Goal: Task Accomplishment & Management: Manage account settings

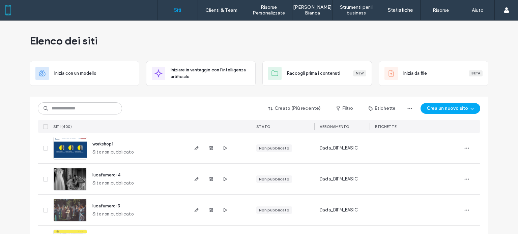
drag, startPoint x: 190, startPoint y: 102, endPoint x: 155, endPoint y: 3, distance: 105.4
click at [189, 101] on div "Creato (Più recente) Filtro Etichette Crea un nuovo sito SITI (400) STATO Abbon…" at bounding box center [259, 115] width 442 height 36
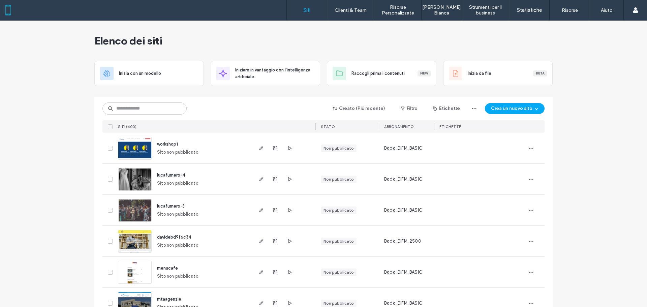
click at [159, 112] on input at bounding box center [144, 108] width 84 height 12
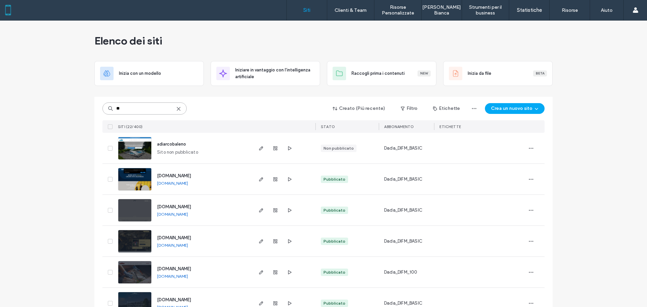
type input "**"
click at [166, 146] on span "adiarcobaleno" at bounding box center [171, 144] width 29 height 5
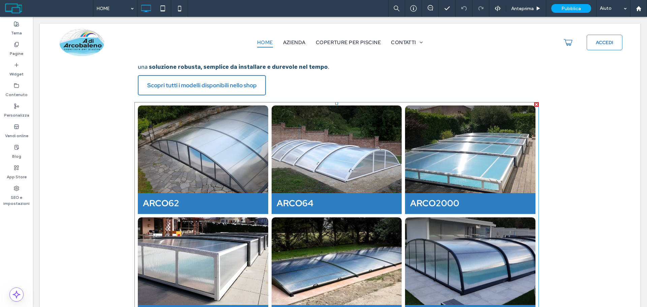
scroll to position [404, 0]
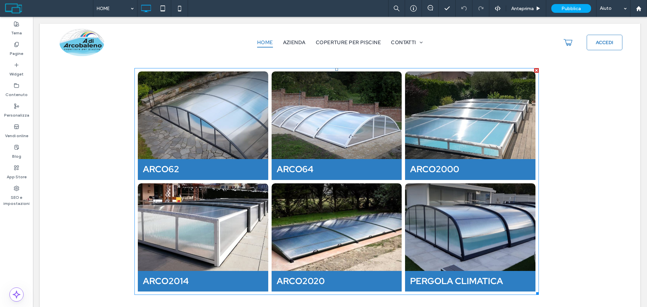
click at [446, 203] on link at bounding box center [470, 227] width 138 height 93
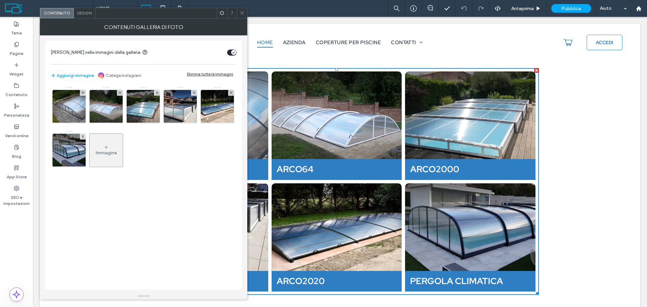
click at [85, 10] on div "Design" at bounding box center [85, 13] width 22 height 10
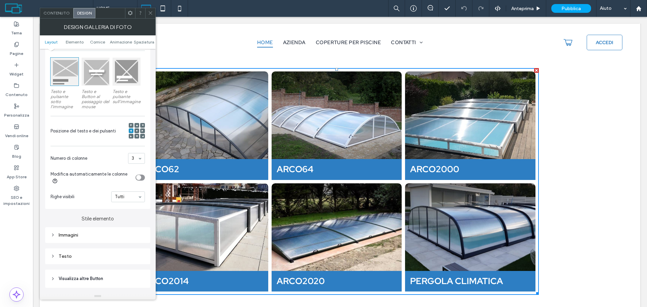
scroll to position [101, 0]
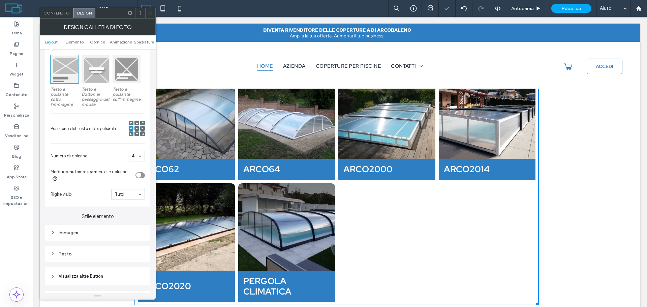
click at [142, 175] on div "toggle" at bounding box center [139, 175] width 9 height 6
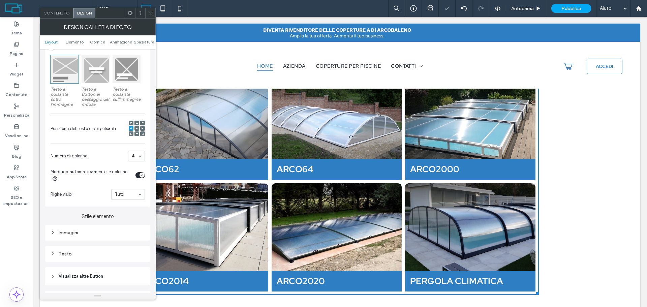
click at [55, 15] on span "Contenuto" at bounding box center [56, 12] width 26 height 5
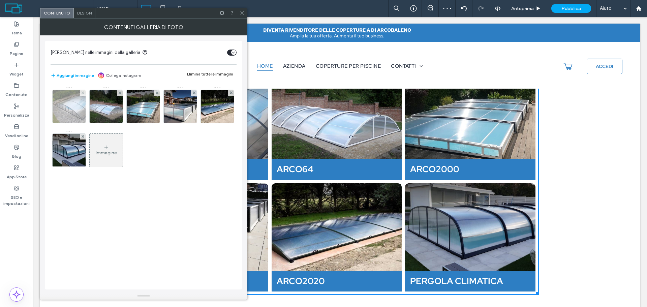
click at [70, 118] on img at bounding box center [69, 106] width 35 height 33
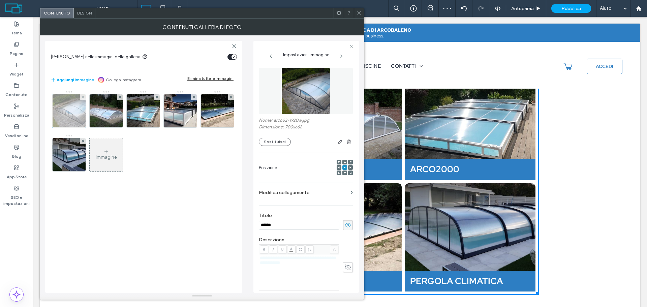
scroll to position [0, 0]
click at [297, 226] on input "******" at bounding box center [299, 225] width 81 height 9
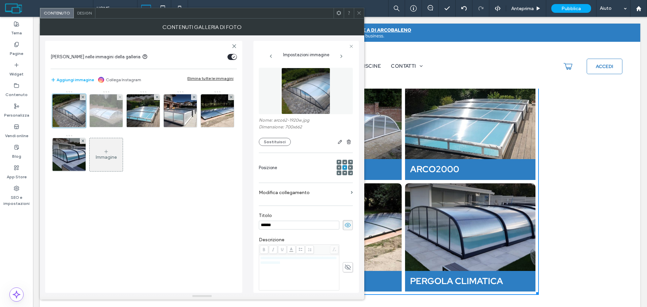
click at [115, 117] on img at bounding box center [106, 110] width 35 height 33
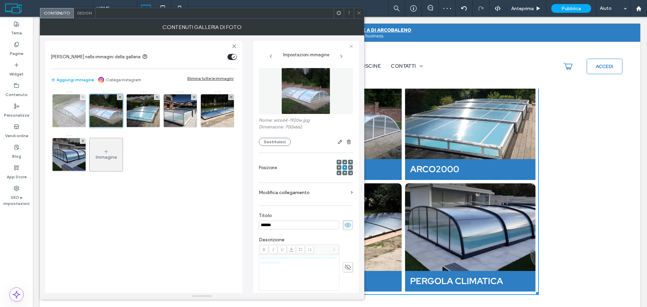
click at [75, 119] on img at bounding box center [69, 110] width 35 height 33
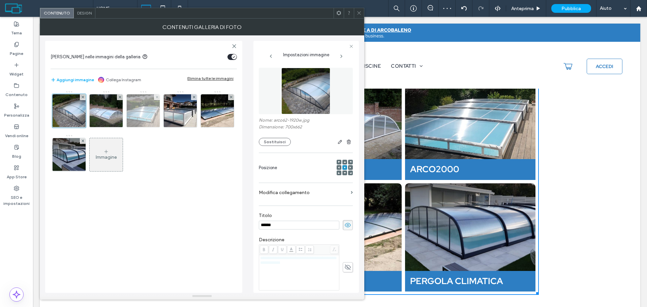
drag, startPoint x: 152, startPoint y: 121, endPoint x: 134, endPoint y: 118, distance: 18.0
click at [152, 120] on img at bounding box center [143, 110] width 35 height 33
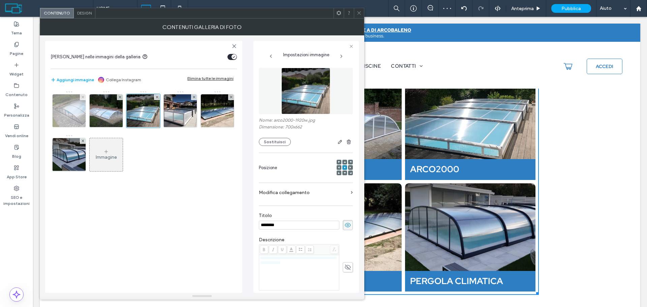
click at [77, 116] on img at bounding box center [69, 110] width 35 height 33
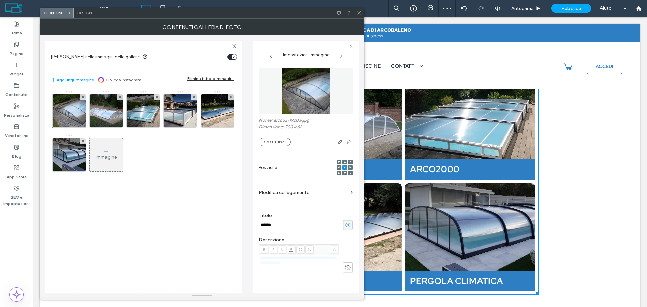
click at [322, 275] on div "**********" at bounding box center [299, 273] width 78 height 34
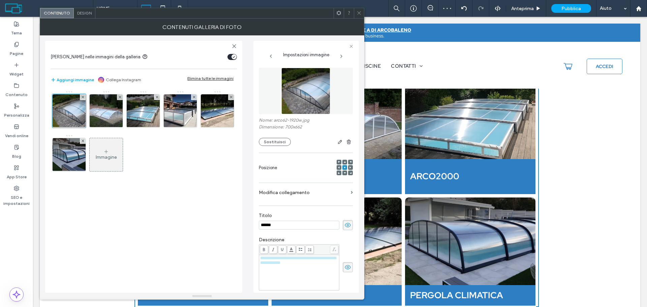
drag, startPoint x: 325, startPoint y: 276, endPoint x: 320, endPoint y: 275, distance: 4.9
click at [321, 276] on div "**********" at bounding box center [299, 273] width 78 height 34
click at [318, 273] on div "**********" at bounding box center [299, 273] width 78 height 34
click at [344, 267] on icon at bounding box center [347, 267] width 7 height 7
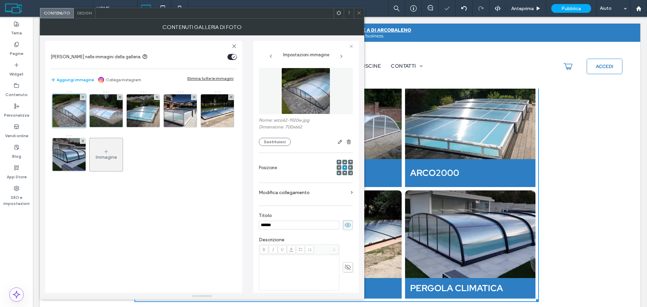
click at [286, 222] on input "******" at bounding box center [299, 225] width 81 height 9
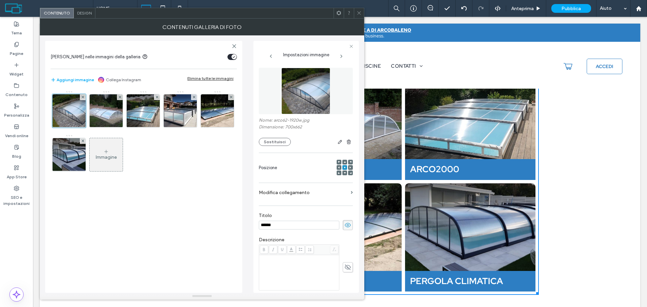
click at [286, 227] on input "******" at bounding box center [299, 225] width 81 height 9
type input "****"
click at [102, 119] on img at bounding box center [106, 110] width 35 height 33
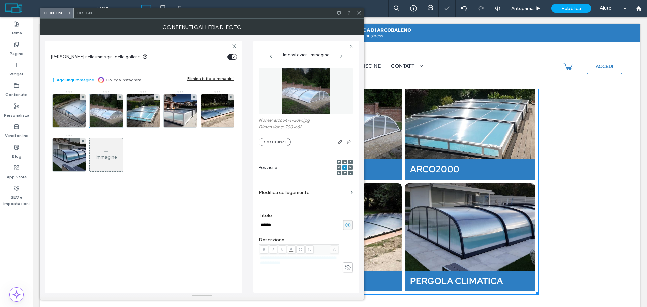
drag, startPoint x: 309, startPoint y: 263, endPoint x: 355, endPoint y: 268, distance: 45.8
click at [309, 263] on span "**********" at bounding box center [298, 260] width 76 height 9
click at [302, 263] on span "**********" at bounding box center [298, 260] width 76 height 9
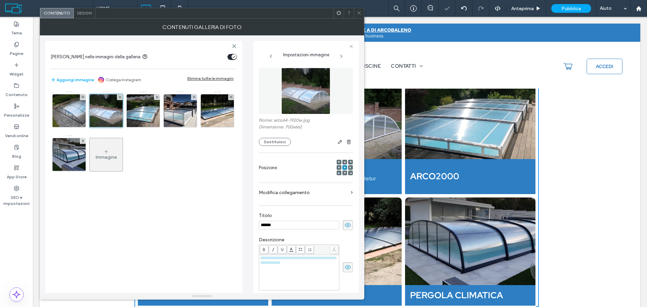
click at [349, 266] on span at bounding box center [348, 267] width 10 height 10
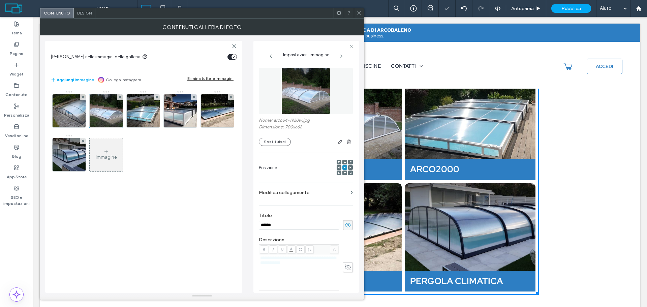
click at [344, 268] on icon at bounding box center [347, 267] width 7 height 7
click at [296, 278] on div "**********" at bounding box center [299, 273] width 78 height 34
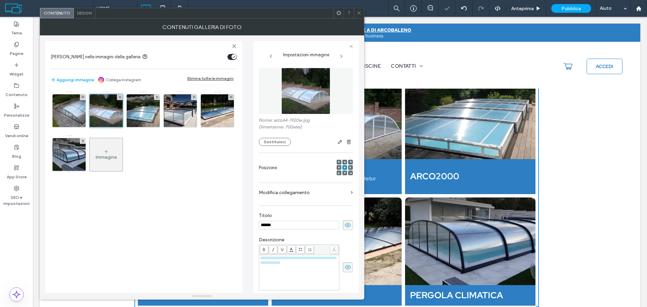
click at [323, 275] on div "**********" at bounding box center [299, 273] width 78 height 34
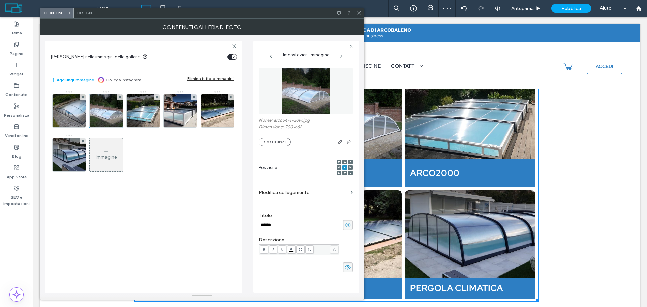
click at [346, 266] on use at bounding box center [348, 267] width 6 height 4
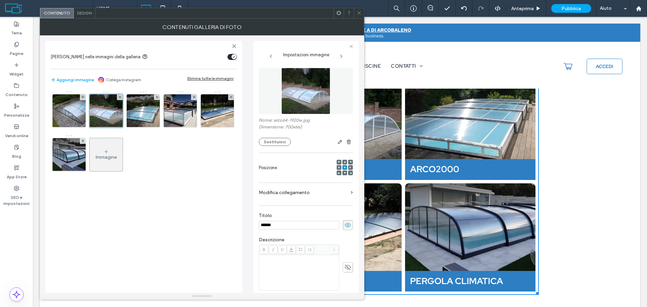
click at [306, 222] on input "******" at bounding box center [299, 225] width 81 height 9
paste input
type input "******"
click at [141, 115] on img at bounding box center [143, 110] width 35 height 33
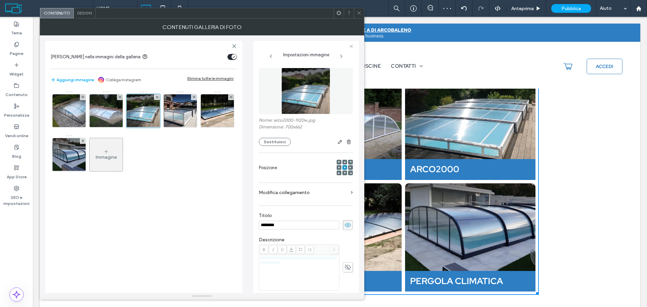
click at [295, 222] on input "********" at bounding box center [299, 225] width 81 height 9
paste input
type input "******"
click at [344, 270] on icon at bounding box center [347, 267] width 7 height 7
click at [304, 272] on div "**********" at bounding box center [299, 273] width 78 height 34
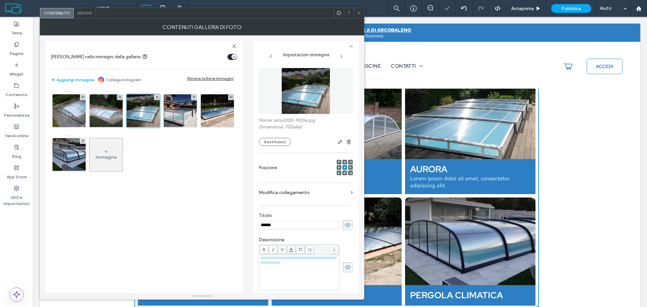
click at [323, 268] on div "**********" at bounding box center [299, 273] width 78 height 34
click at [344, 267] on icon at bounding box center [347, 267] width 7 height 7
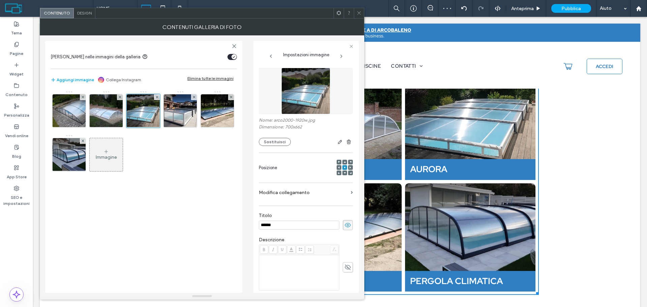
click at [306, 225] on input "******" at bounding box center [299, 225] width 81 height 9
click at [179, 113] on img at bounding box center [180, 110] width 35 height 33
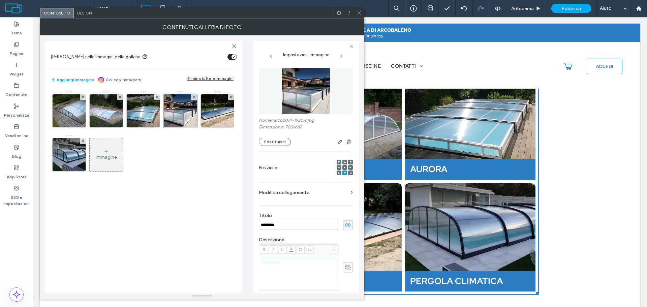
click at [302, 224] on input "********" at bounding box center [299, 225] width 81 height 9
paste input
type input "*******"
click at [345, 267] on use at bounding box center [348, 267] width 6 height 5
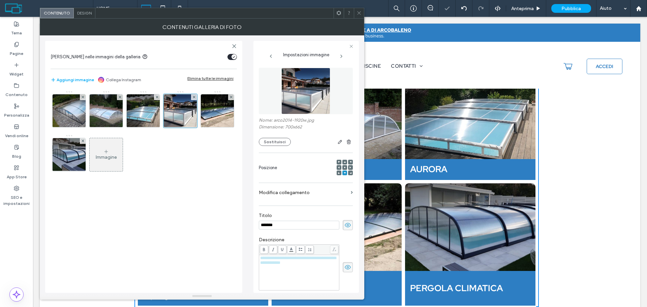
click at [314, 274] on div "**********" at bounding box center [299, 273] width 78 height 34
click at [343, 271] on span at bounding box center [348, 267] width 10 height 10
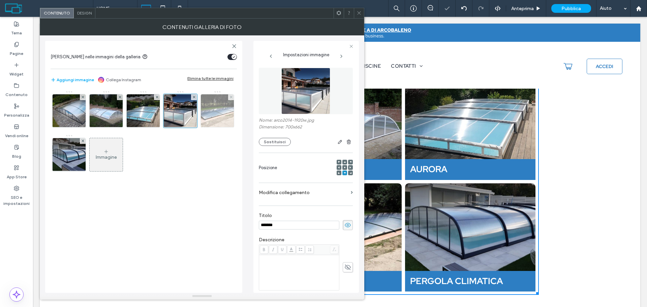
click at [217, 120] on img at bounding box center [217, 110] width 35 height 33
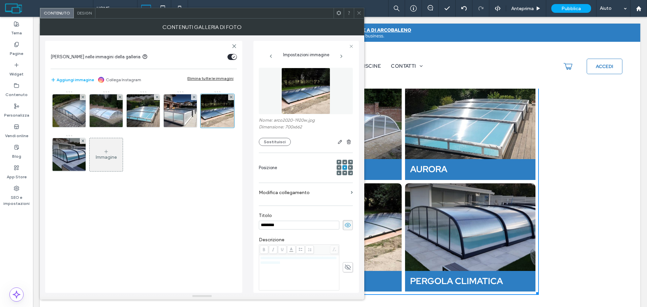
click at [302, 222] on input "********" at bounding box center [299, 225] width 81 height 9
paste input
type input "******"
click at [334, 265] on div "**********" at bounding box center [299, 260] width 78 height 9
click at [347, 269] on use at bounding box center [348, 267] width 6 height 5
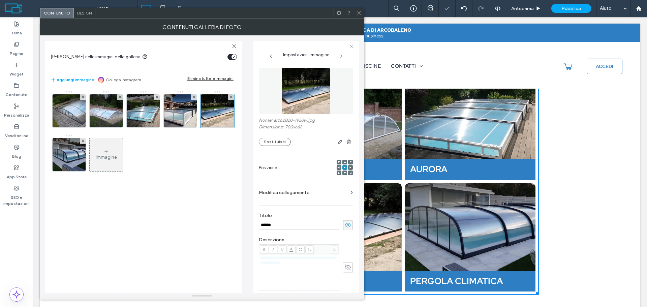
click at [344, 265] on icon at bounding box center [347, 267] width 7 height 7
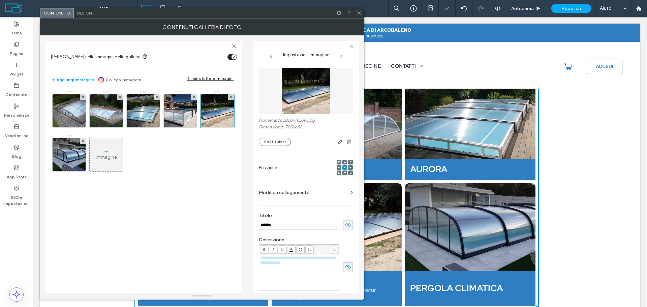
click at [317, 270] on div "**********" at bounding box center [299, 273] width 78 height 34
click at [343, 272] on span at bounding box center [348, 267] width 10 height 10
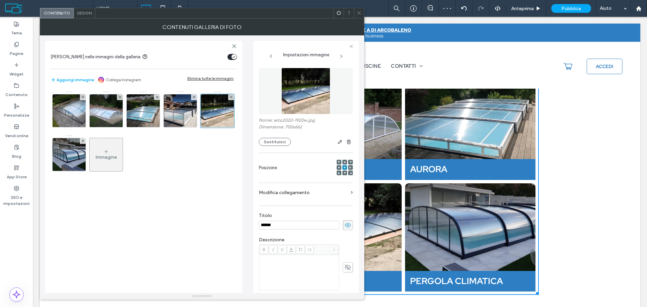
click at [294, 226] on input "******" at bounding box center [299, 225] width 81 height 9
click at [68, 162] on img at bounding box center [69, 154] width 35 height 33
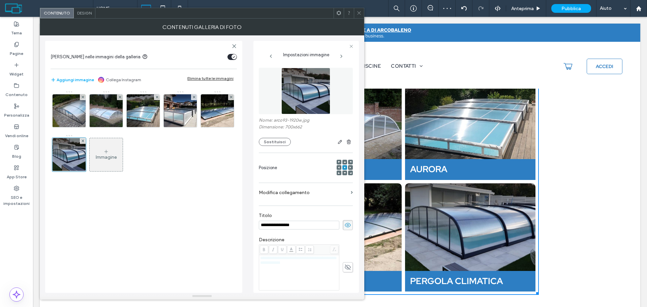
click at [319, 223] on input "**********" at bounding box center [299, 225] width 81 height 9
paste input
type input "******"
click at [344, 268] on icon at bounding box center [347, 267] width 7 height 7
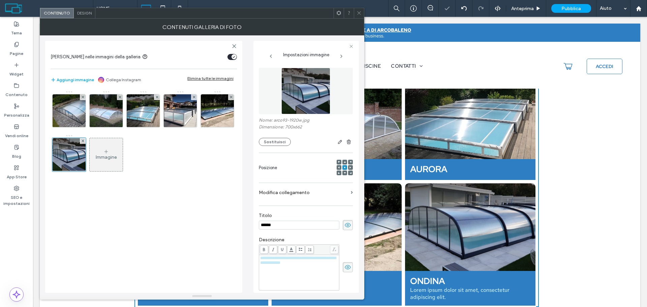
click at [317, 272] on div "**********" at bounding box center [299, 273] width 78 height 34
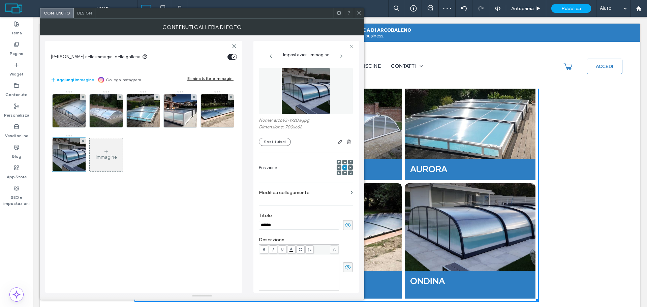
click at [294, 223] on input "******" at bounding box center [299, 225] width 81 height 9
click at [347, 269] on icon at bounding box center [347, 267] width 7 height 7
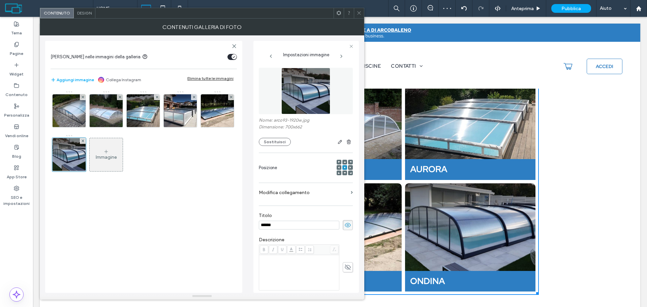
click at [106, 160] on div "Immagine" at bounding box center [106, 157] width 21 height 6
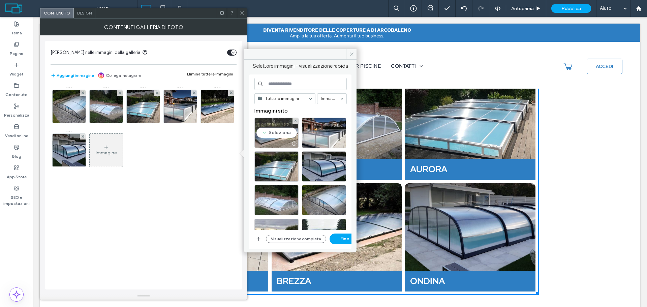
click at [256, 137] on div "Seleziona" at bounding box center [276, 133] width 44 height 30
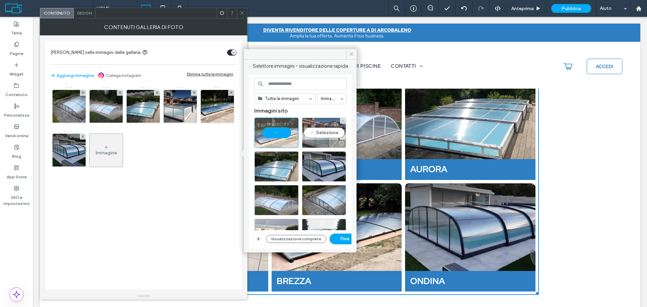
click at [322, 131] on div "Seleziona" at bounding box center [324, 133] width 44 height 30
click at [338, 236] on button "Fine" at bounding box center [345, 239] width 30 height 11
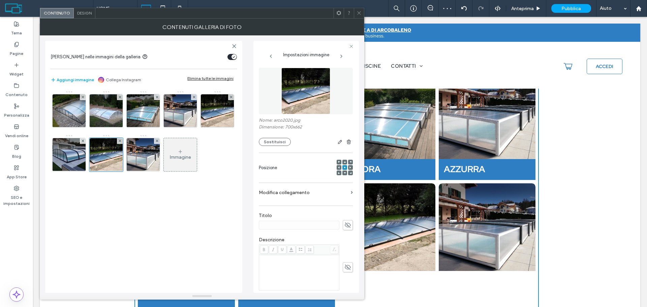
drag, startPoint x: 344, startPoint y: 224, endPoint x: 320, endPoint y: 227, distance: 24.5
click at [344, 224] on icon at bounding box center [347, 224] width 7 height 7
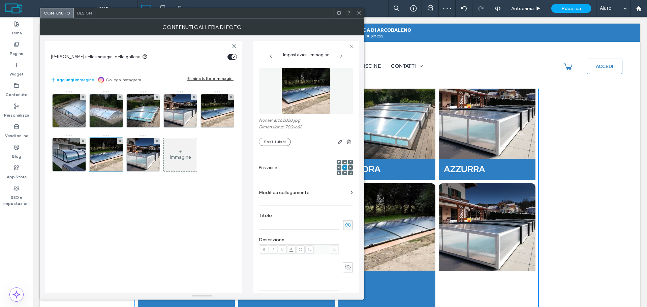
click at [319, 226] on input at bounding box center [299, 225] width 81 height 9
paste input "******"
type input "******"
click at [144, 162] on img at bounding box center [143, 154] width 35 height 33
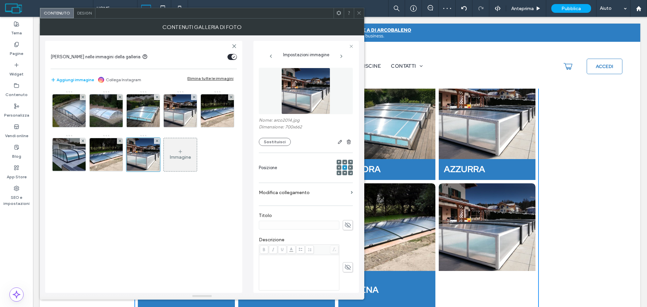
click at [345, 227] on use at bounding box center [348, 224] width 6 height 5
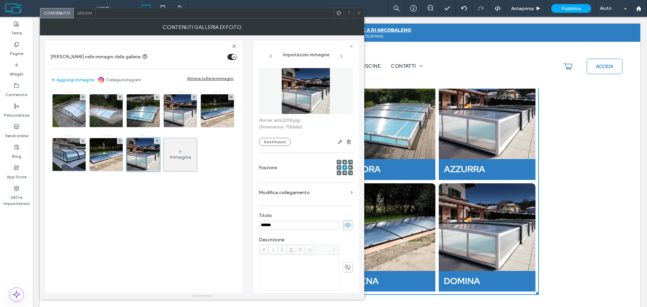
type input "******"
click at [88, 16] on div "Design" at bounding box center [85, 13] width 22 height 10
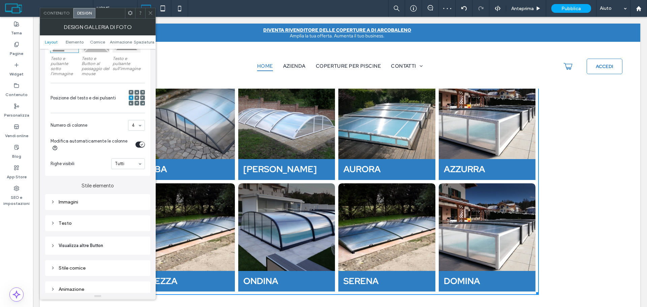
scroll to position [135, 0]
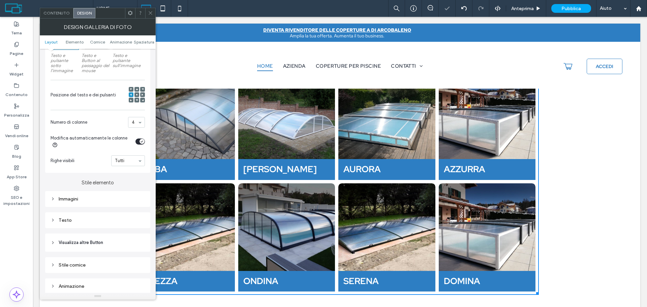
click at [150, 11] on icon at bounding box center [150, 12] width 5 height 5
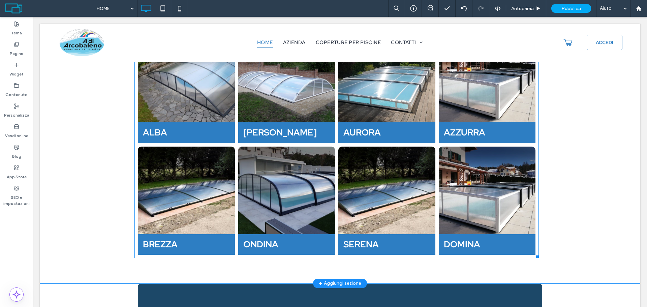
scroll to position [404, 0]
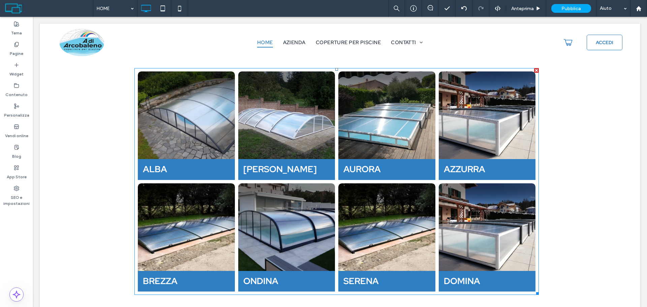
click at [317, 182] on li "ONDINA Button" at bounding box center [287, 238] width 100 height 112
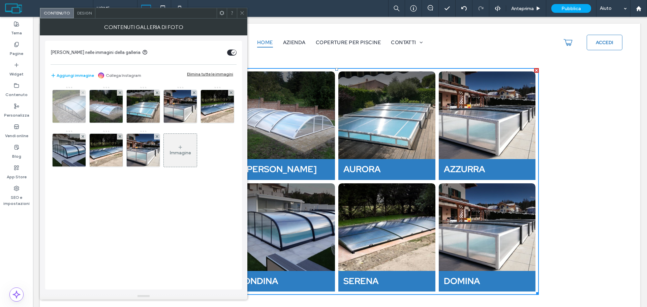
drag, startPoint x: 70, startPoint y: 115, endPoint x: 257, endPoint y: 133, distance: 188.3
click at [70, 115] on img at bounding box center [69, 106] width 35 height 33
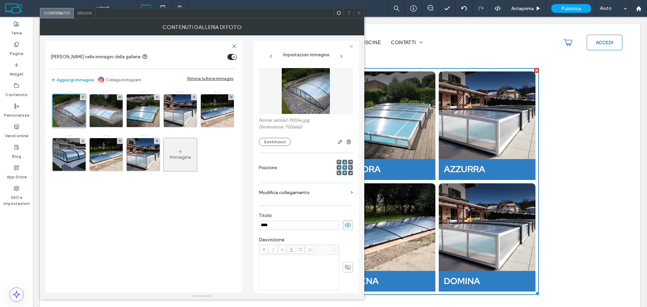
scroll to position [0, 0]
drag, startPoint x: 280, startPoint y: 142, endPoint x: 323, endPoint y: 290, distance: 154.3
click at [280, 142] on button "Sostituisci" at bounding box center [275, 142] width 32 height 8
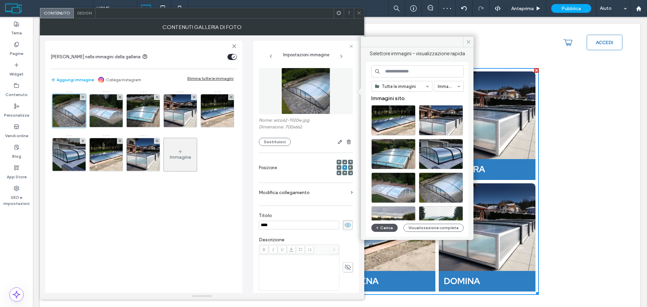
click at [384, 229] on button "Carica" at bounding box center [384, 228] width 26 height 8
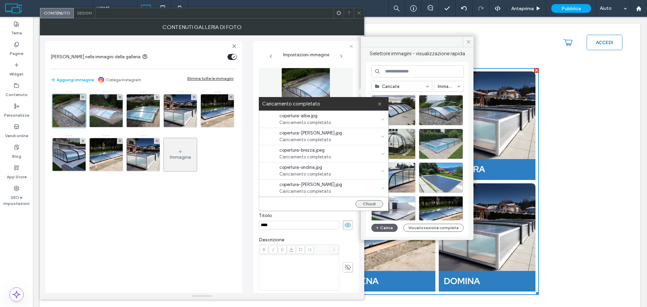
click at [365, 207] on button "Chiudi" at bounding box center [370, 203] width 28 height 7
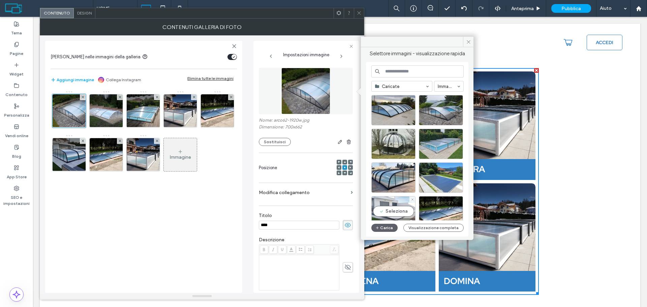
click at [393, 206] on div "Seleziona" at bounding box center [393, 211] width 44 height 30
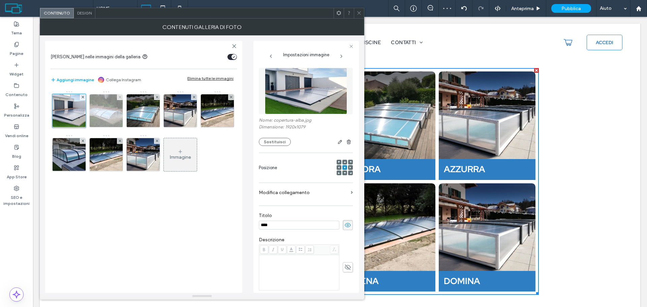
click at [113, 117] on img at bounding box center [106, 110] width 35 height 33
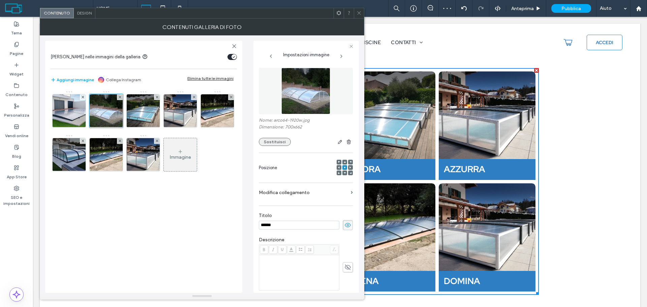
click at [283, 141] on button "Sostituisci" at bounding box center [275, 142] width 32 height 8
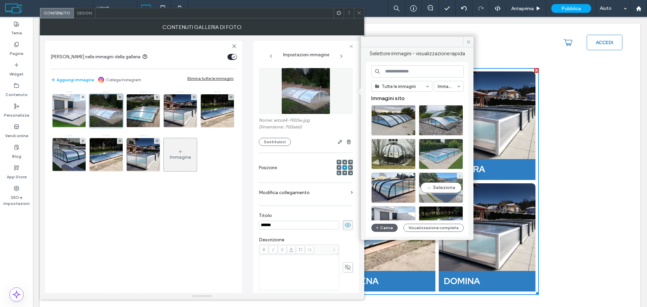
click at [444, 191] on div "Seleziona" at bounding box center [441, 188] width 44 height 30
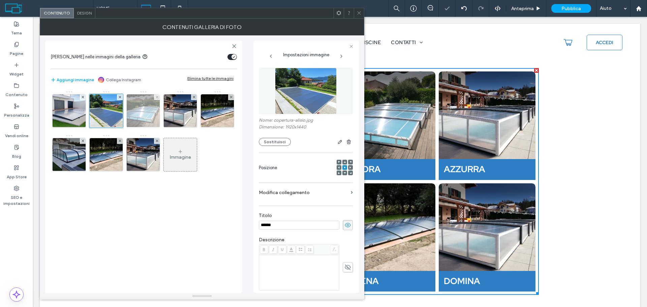
click at [147, 113] on img at bounding box center [143, 110] width 35 height 33
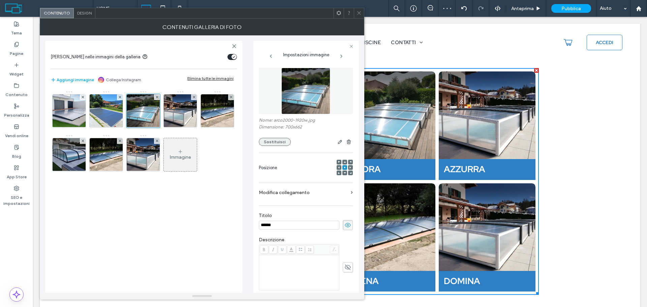
click at [265, 140] on button "Sostituisci" at bounding box center [275, 142] width 32 height 8
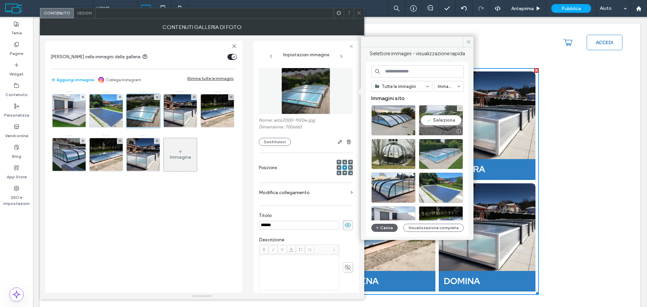
click at [440, 118] on div "Seleziona" at bounding box center [441, 120] width 44 height 30
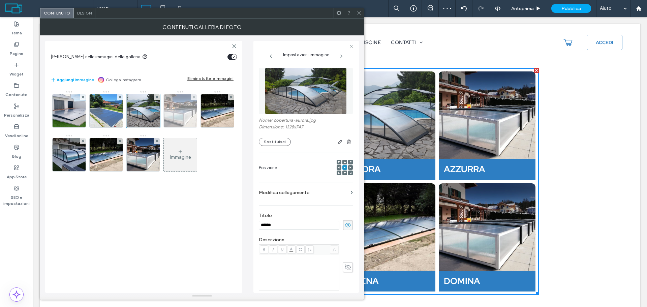
click at [179, 113] on img at bounding box center [180, 110] width 35 height 33
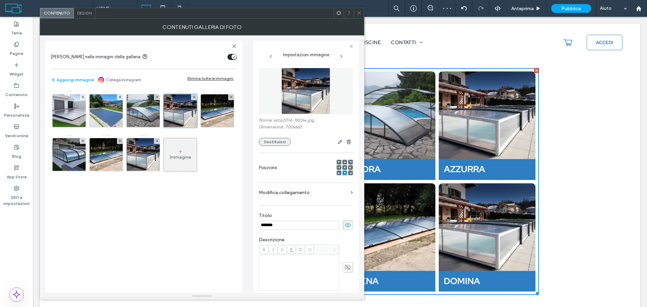
click at [274, 143] on button "Sostituisci" at bounding box center [275, 142] width 32 height 8
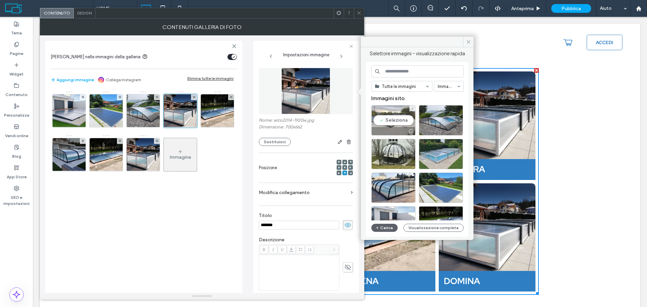
click at [406, 122] on div "Seleziona" at bounding box center [393, 120] width 44 height 30
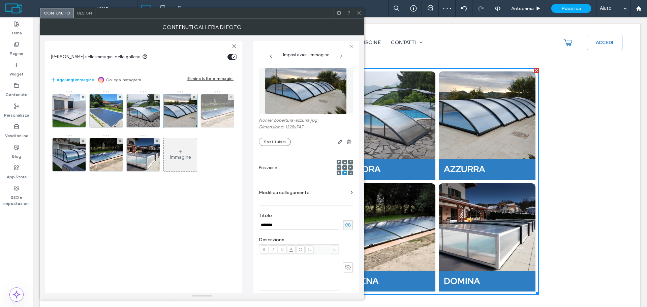
click at [212, 113] on img at bounding box center [217, 110] width 35 height 33
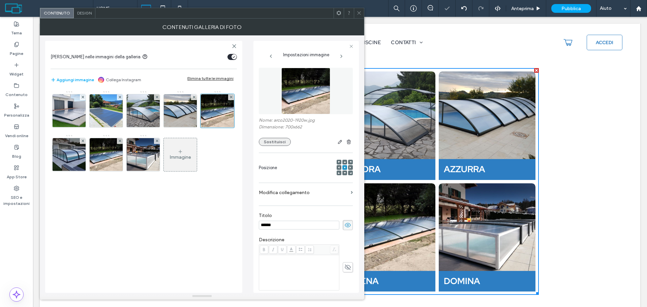
click at [269, 143] on button "Sostituisci" at bounding box center [275, 142] width 32 height 8
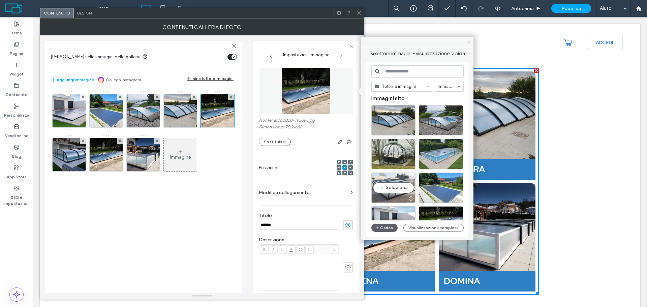
click at [399, 186] on div "Seleziona" at bounding box center [393, 188] width 44 height 30
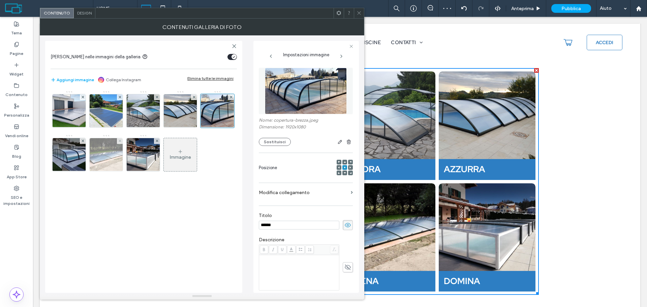
click at [114, 164] on img at bounding box center [106, 154] width 35 height 33
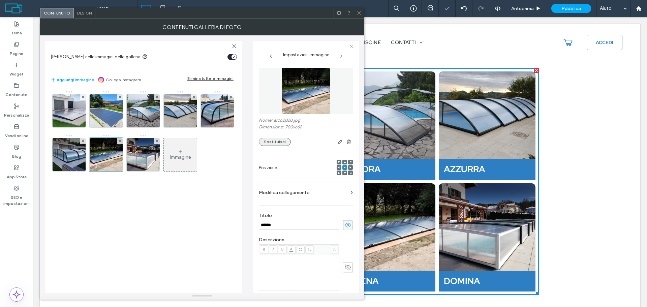
click at [279, 140] on button "Sostituisci" at bounding box center [275, 142] width 32 height 8
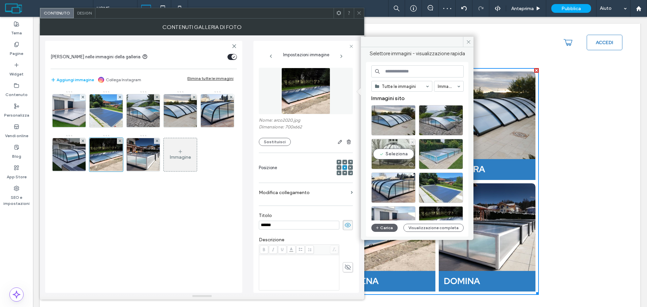
click at [401, 147] on div "Seleziona" at bounding box center [393, 154] width 44 height 30
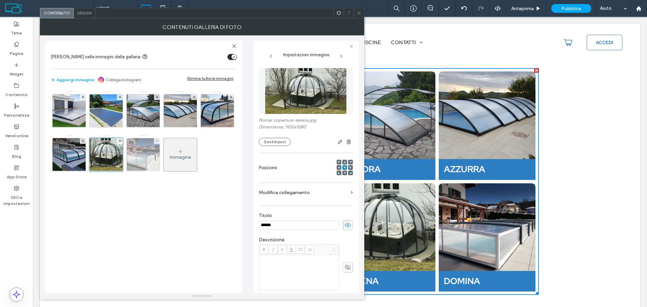
click at [140, 155] on img at bounding box center [143, 154] width 35 height 33
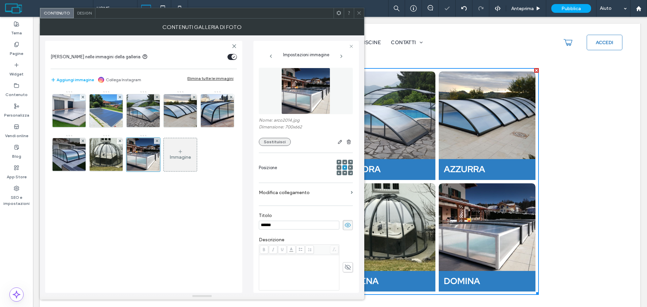
click at [275, 140] on button "Sostituisci" at bounding box center [275, 142] width 32 height 8
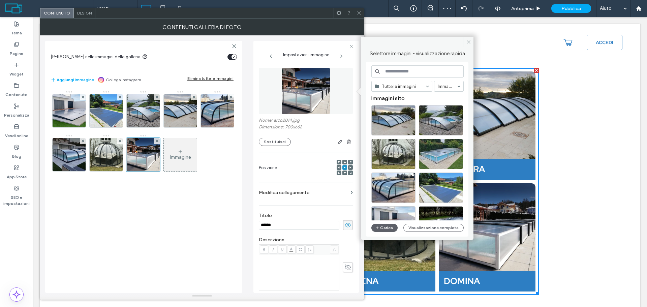
click at [83, 12] on span "Design" at bounding box center [84, 12] width 14 height 5
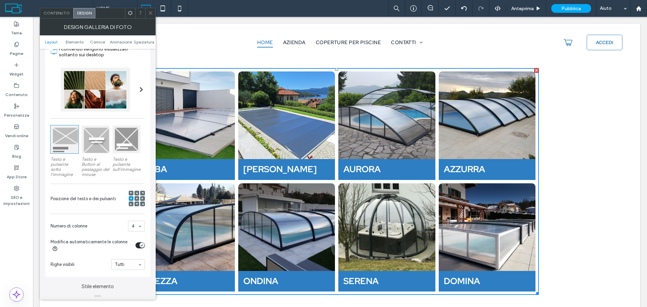
scroll to position [101, 0]
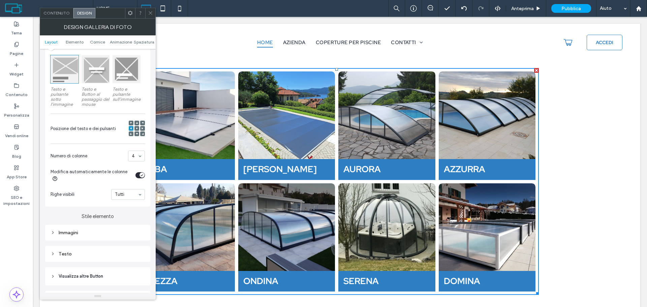
click at [67, 232] on div "Immagini" at bounding box center [98, 233] width 94 height 6
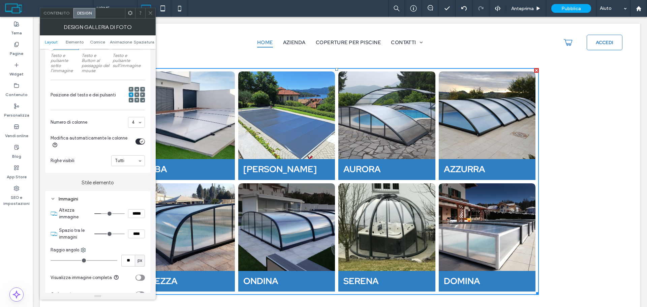
click at [133, 210] on input "*****" at bounding box center [136, 213] width 17 height 9
type input "*****"
type input "***"
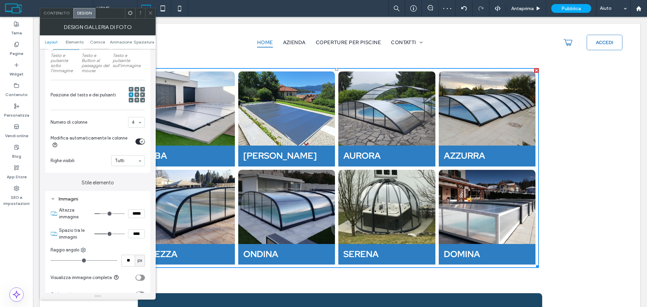
click at [134, 213] on input "*****" at bounding box center [136, 213] width 17 height 9
type input "*****"
type input "***"
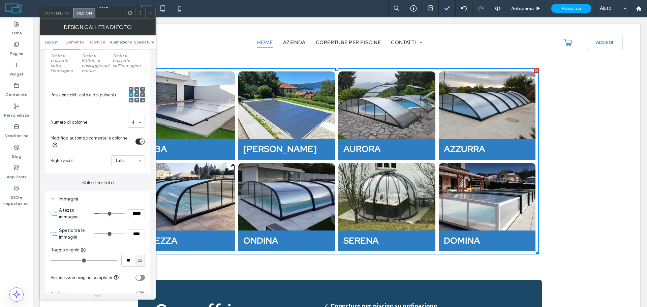
click at [46, 13] on span "Contenuto" at bounding box center [56, 12] width 26 height 5
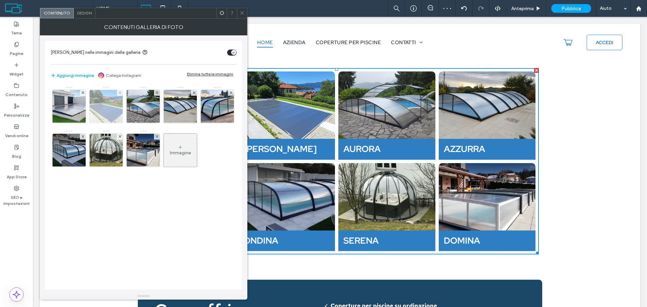
drag, startPoint x: 105, startPoint y: 109, endPoint x: 280, endPoint y: 134, distance: 176.0
click at [105, 109] on img at bounding box center [106, 106] width 44 height 33
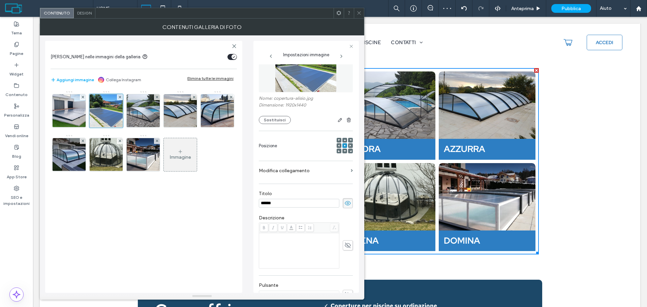
scroll to position [34, 0]
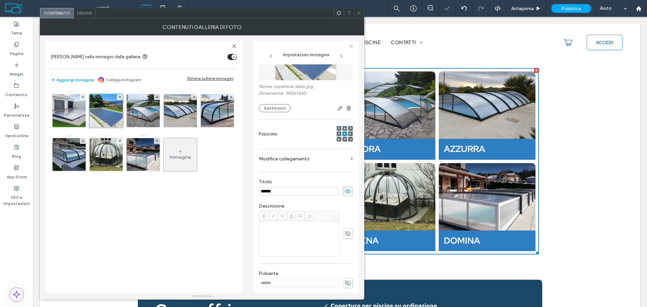
click at [344, 141] on span at bounding box center [345, 139] width 2 height 5
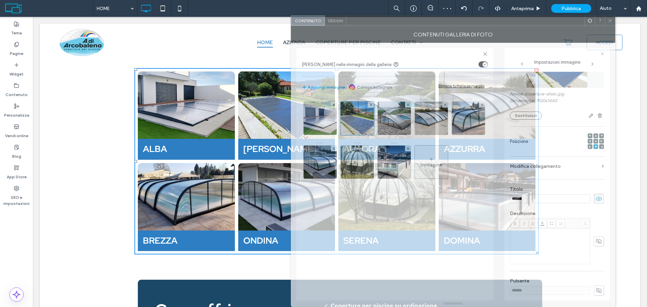
drag, startPoint x: 210, startPoint y: 12, endPoint x: 553, endPoint y: 106, distance: 355.0
click at [462, 29] on div "Contenuto Design Contenuti galleria di foto Abilita link nelle immagini della g…" at bounding box center [453, 161] width 325 height 292
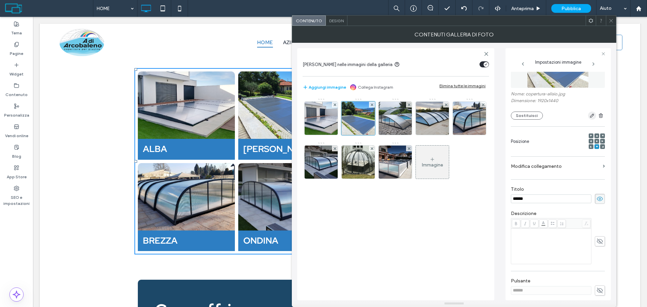
click at [590, 113] on icon "button" at bounding box center [591, 115] width 5 height 5
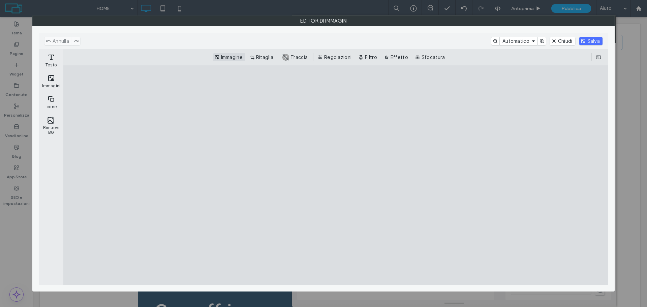
click at [241, 57] on button "Immagine" at bounding box center [229, 57] width 32 height 8
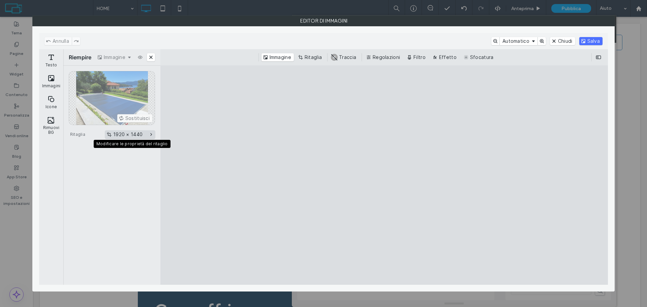
click at [149, 135] on button "1920 × 1440" at bounding box center [130, 134] width 50 height 8
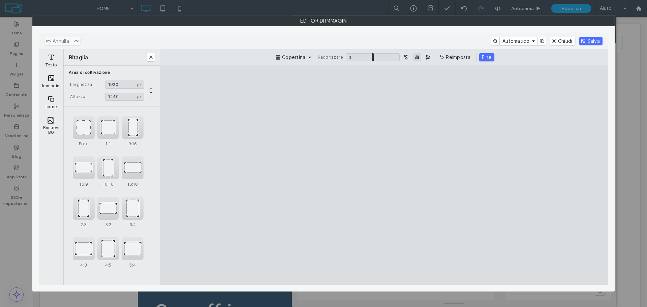
click at [417, 57] on button "Immagine speculare orizzontalmente" at bounding box center [417, 57] width 8 height 8
click at [586, 40] on button "Salva" at bounding box center [590, 41] width 23 height 8
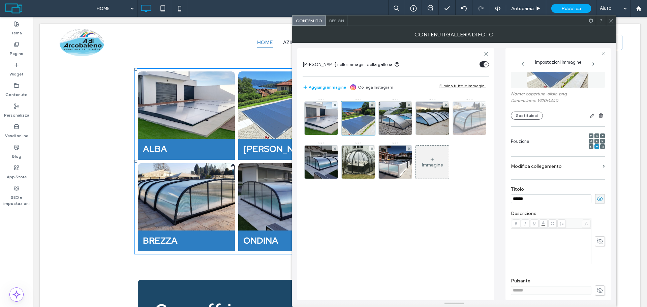
click at [469, 117] on img at bounding box center [469, 118] width 59 height 33
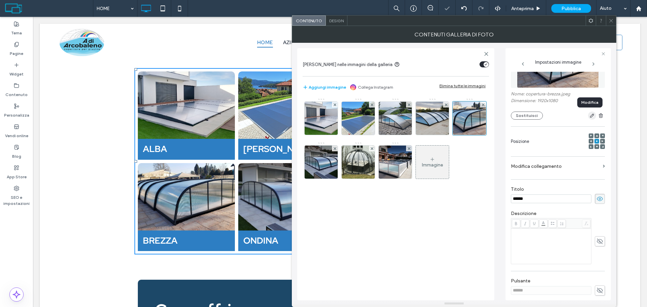
click at [589, 114] on icon "button" at bounding box center [591, 115] width 5 height 5
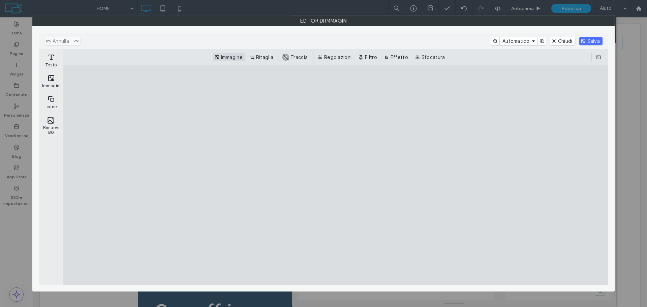
click at [226, 60] on button "Immagine" at bounding box center [229, 57] width 32 height 8
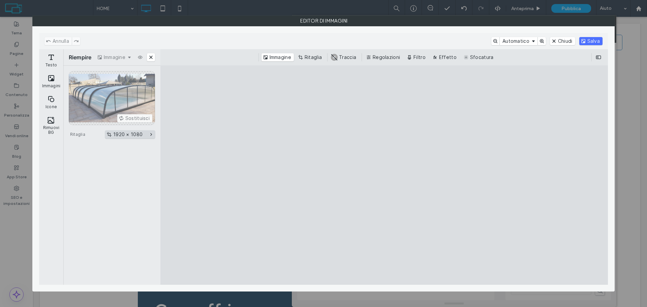
click at [128, 134] on button "1920 × 1080" at bounding box center [130, 134] width 50 height 8
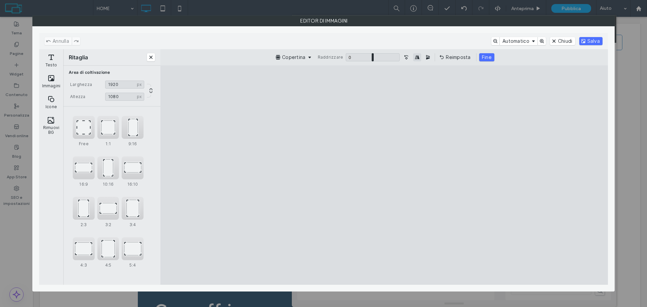
click at [419, 59] on button "Immagine speculare orizzontalmente" at bounding box center [417, 57] width 8 height 8
click at [591, 43] on button "Salva" at bounding box center [590, 41] width 23 height 8
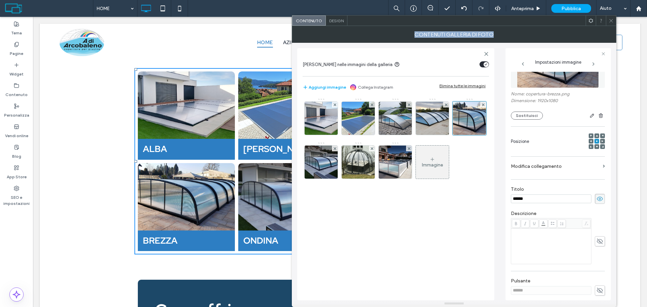
click at [611, 26] on div "Contenuto Design Contenuti galleria di foto Abilita link nelle immagini della g…" at bounding box center [454, 161] width 325 height 292
click at [611, 18] on icon at bounding box center [611, 20] width 5 height 5
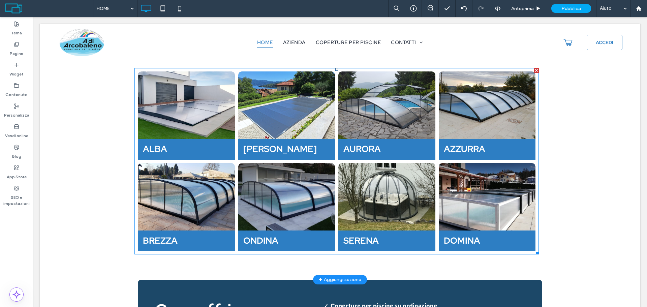
click at [486, 161] on li "AZZURRA Button" at bounding box center [487, 115] width 100 height 91
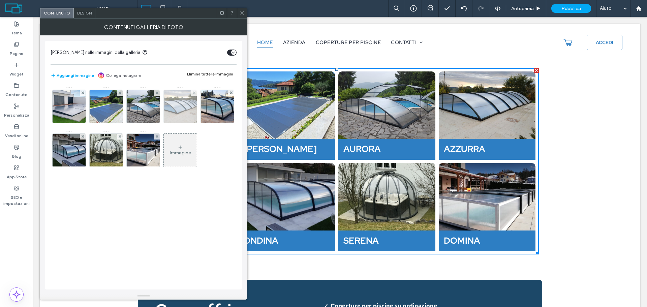
drag, startPoint x: 177, startPoint y: 115, endPoint x: 327, endPoint y: 136, distance: 151.9
click at [177, 115] on img at bounding box center [180, 106] width 59 height 33
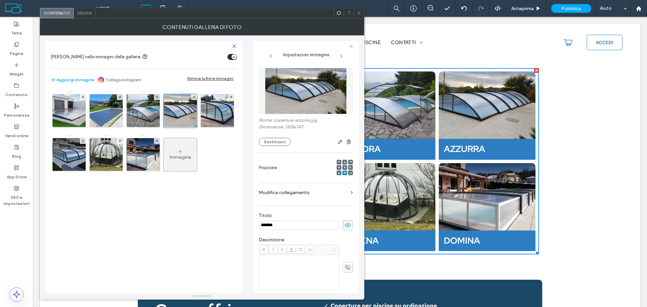
scroll to position [0, 0]
click at [338, 168] on use at bounding box center [339, 167] width 2 height 2
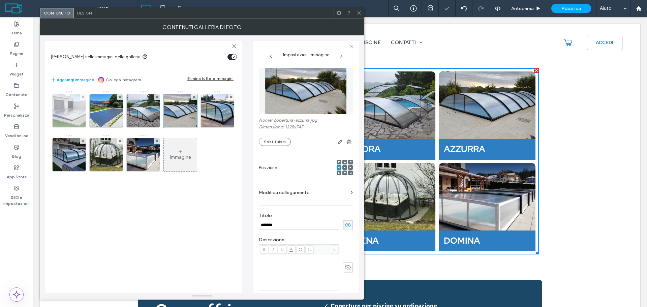
click at [70, 108] on img at bounding box center [69, 110] width 59 height 33
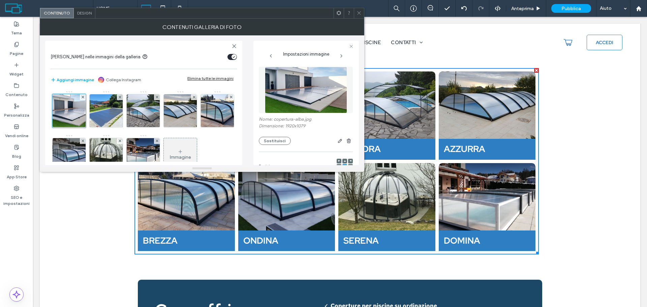
drag, startPoint x: 201, startPoint y: 294, endPoint x: 530, endPoint y: 239, distance: 333.5
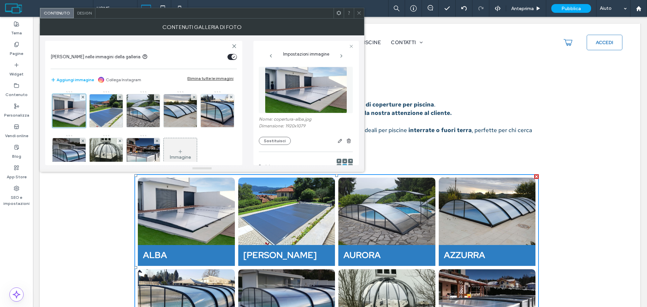
scroll to position [303, 0]
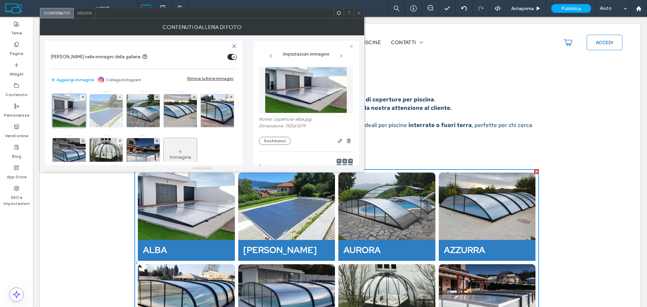
click at [108, 113] on img at bounding box center [106, 110] width 44 height 33
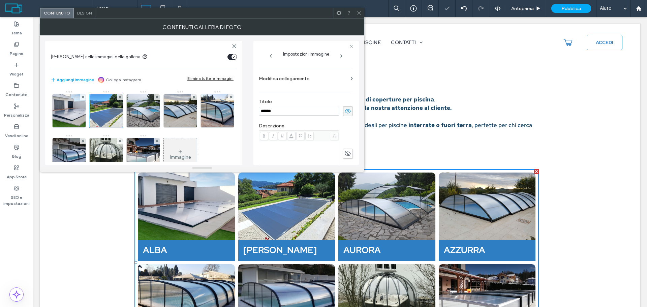
scroll to position [78, 0]
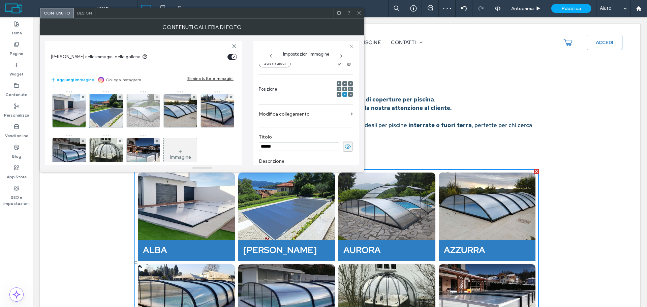
click at [146, 116] on img at bounding box center [143, 110] width 59 height 33
click at [337, 89] on div at bounding box center [339, 89] width 5 height 5
click at [338, 88] on span at bounding box center [339, 89] width 2 height 5
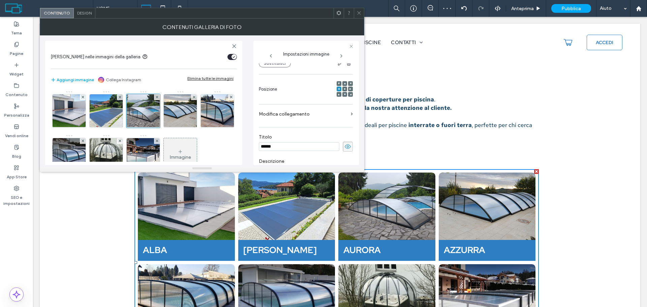
click at [339, 90] on div at bounding box center [345, 89] width 16 height 16
click at [344, 88] on span at bounding box center [345, 89] width 2 height 5
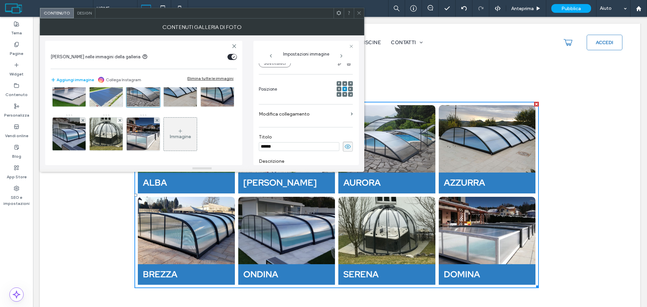
scroll to position [31, 0]
drag, startPoint x: 82, startPoint y: 126, endPoint x: 117, endPoint y: 114, distance: 37.6
click at [188, 107] on img at bounding box center [217, 90] width 59 height 33
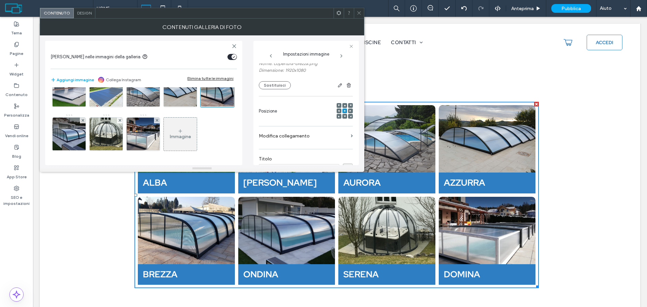
scroll to position [44, 0]
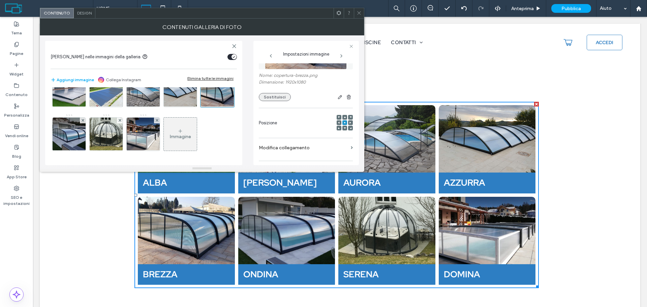
click at [276, 97] on button "Sostituisci" at bounding box center [275, 97] width 32 height 8
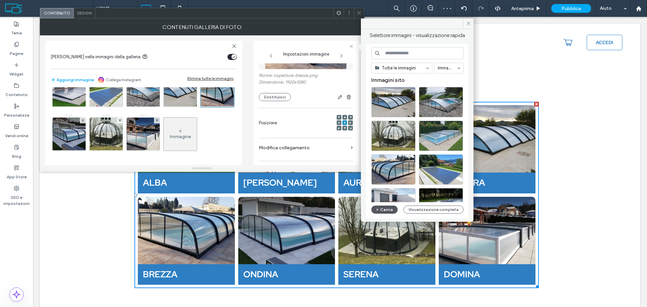
click at [388, 213] on button "Carica" at bounding box center [384, 210] width 26 height 8
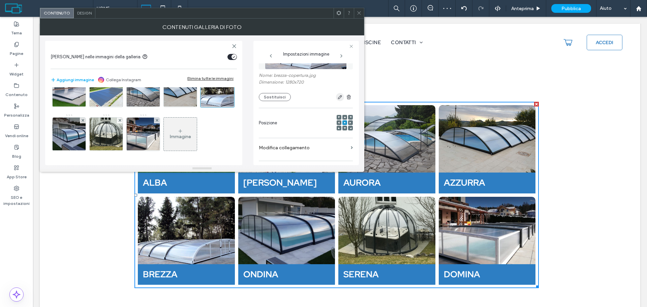
click at [339, 97] on icon "button" at bounding box center [339, 96] width 5 height 5
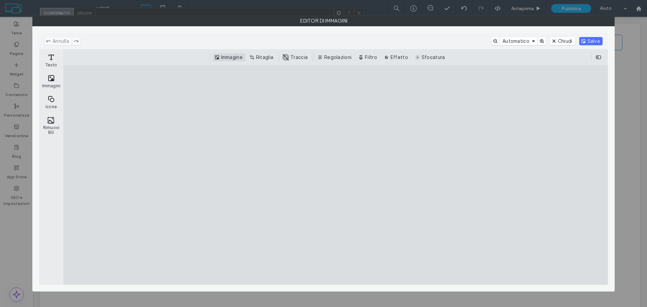
click at [228, 54] on button "Immagine" at bounding box center [229, 57] width 32 height 8
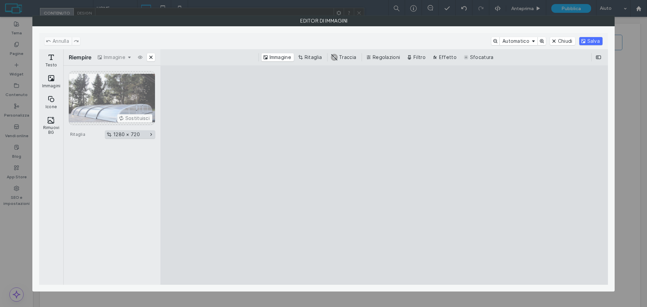
click at [134, 136] on button "1280 × 720" at bounding box center [130, 134] width 50 height 8
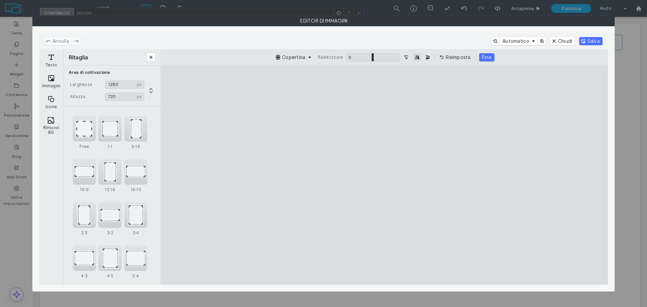
click at [417, 57] on button "Immagine speculare orizzontalmente" at bounding box center [417, 57] width 8 height 8
click at [590, 38] on button "Salva" at bounding box center [590, 41] width 23 height 8
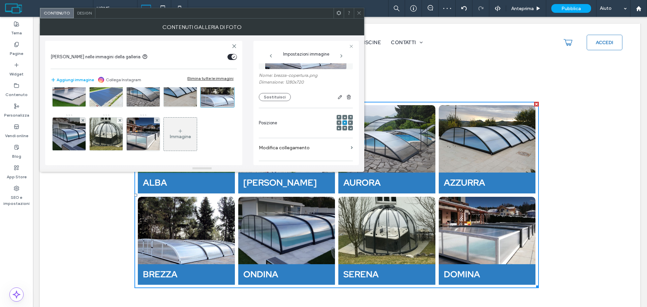
click at [344, 130] on span at bounding box center [345, 128] width 2 height 5
click at [344, 124] on span at bounding box center [345, 122] width 2 height 5
click at [344, 127] on icon at bounding box center [345, 128] width 2 height 2
click at [87, 128] on img at bounding box center [69, 134] width 35 height 33
click at [343, 116] on div at bounding box center [344, 117] width 5 height 5
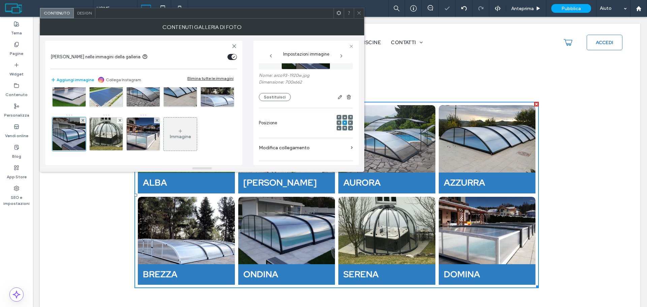
click at [344, 116] on icon at bounding box center [345, 117] width 2 height 2
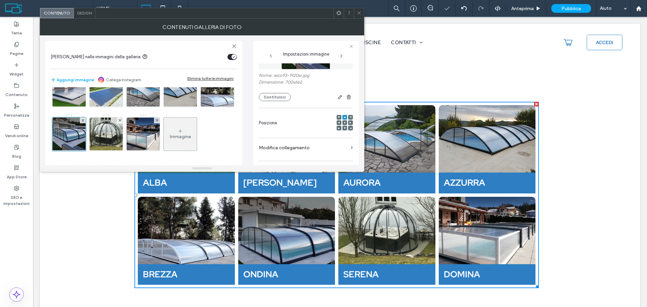
click at [344, 122] on icon at bounding box center [345, 123] width 2 height 2
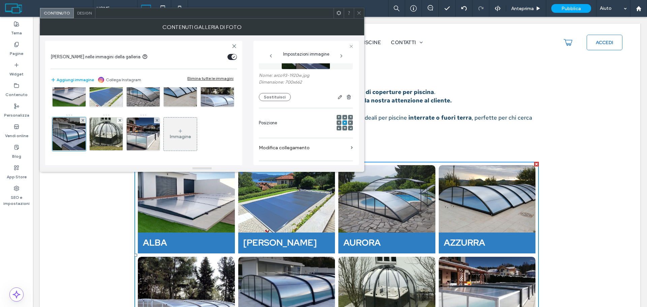
scroll to position [303, 0]
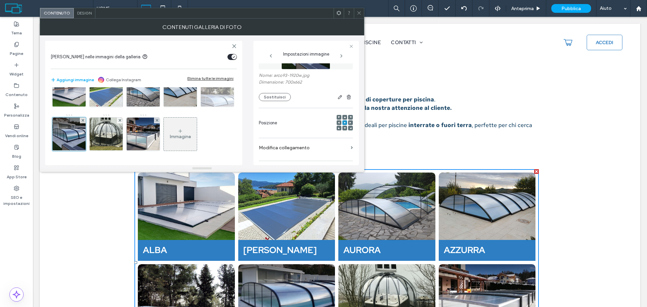
click at [188, 107] on img at bounding box center [217, 90] width 59 height 33
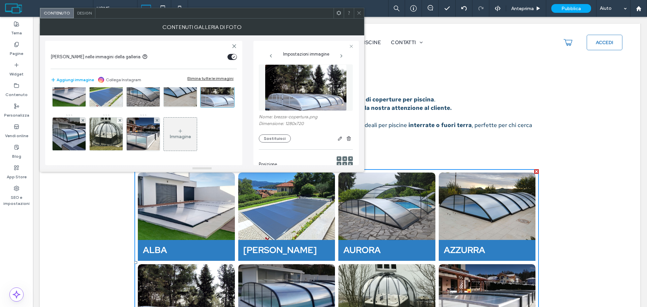
scroll to position [0, 0]
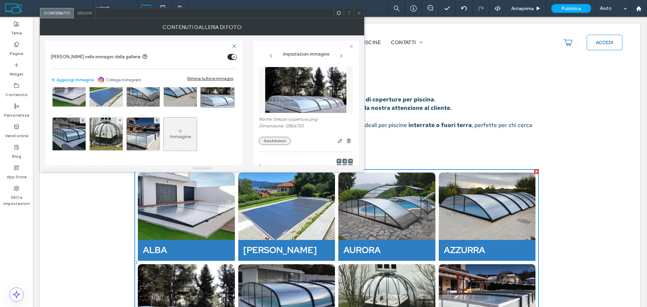
click at [282, 142] on button "Sostituisci" at bounding box center [275, 141] width 32 height 8
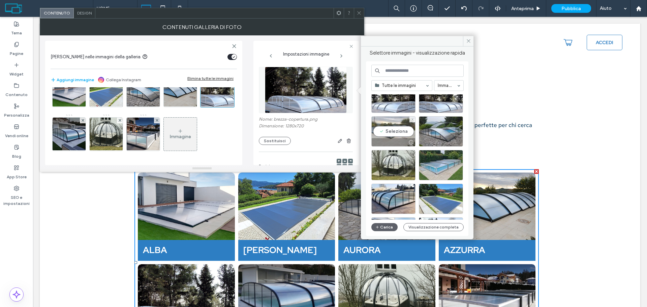
scroll to position [34, 0]
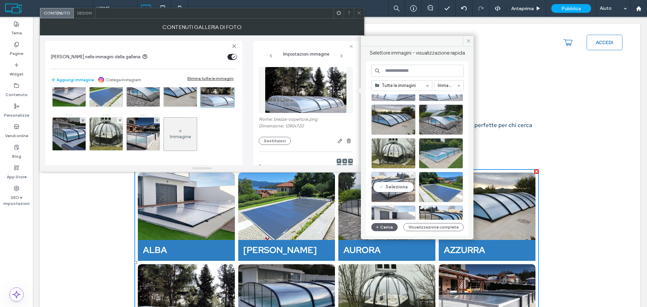
click at [395, 189] on div "Seleziona" at bounding box center [393, 187] width 44 height 30
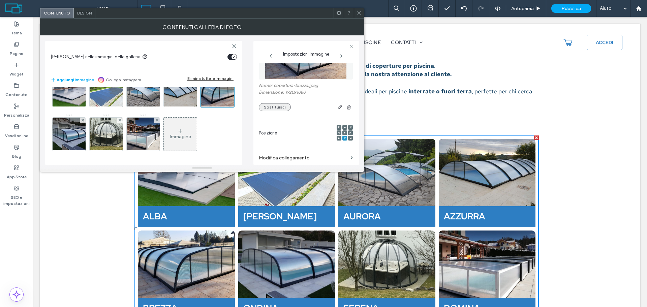
click at [282, 111] on button "Sostituisci" at bounding box center [275, 107] width 32 height 8
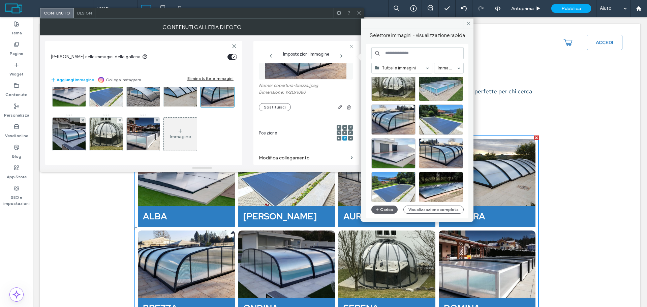
scroll to position [101, 0]
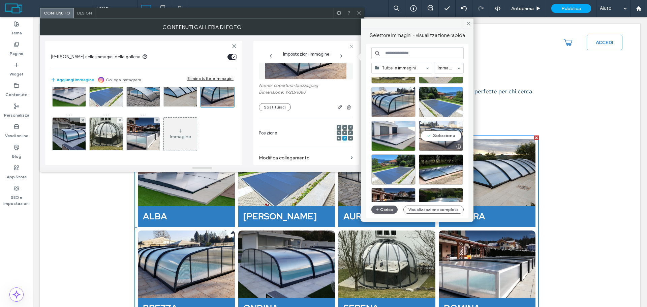
click at [437, 133] on div "Seleziona" at bounding box center [441, 136] width 44 height 30
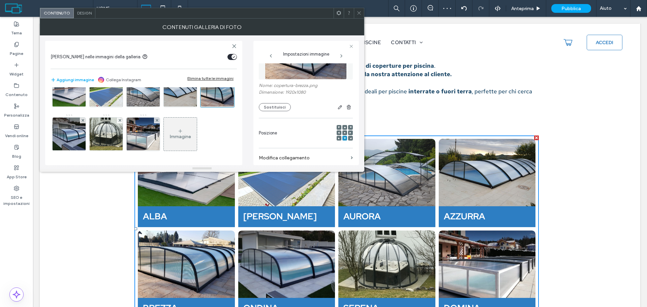
click at [343, 132] on div at bounding box center [344, 132] width 5 height 5
click at [344, 133] on use at bounding box center [344, 132] width 1 height 1
click at [338, 131] on div at bounding box center [339, 132] width 5 height 5
click at [338, 131] on span at bounding box center [339, 132] width 2 height 5
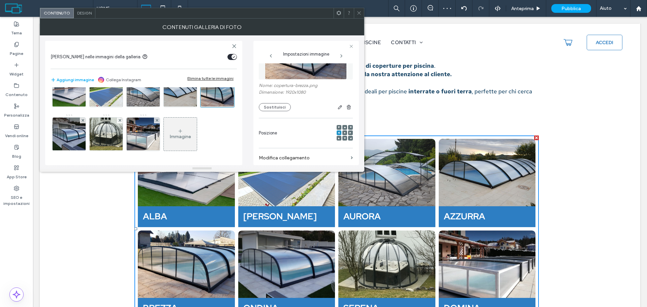
click at [344, 133] on div at bounding box center [345, 133] width 16 height 16
click at [344, 133] on icon at bounding box center [345, 133] width 2 height 2
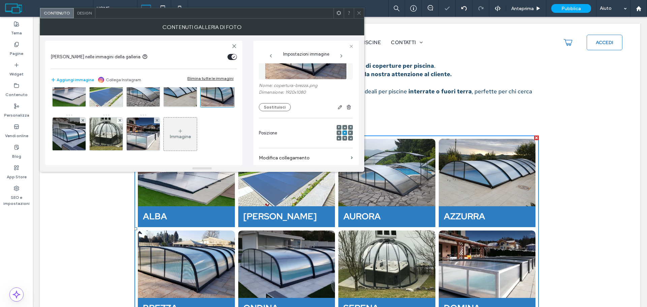
drag, startPoint x: 358, startPoint y: 12, endPoint x: 344, endPoint y: 167, distance: 155.3
click at [358, 12] on icon at bounding box center [359, 12] width 5 height 5
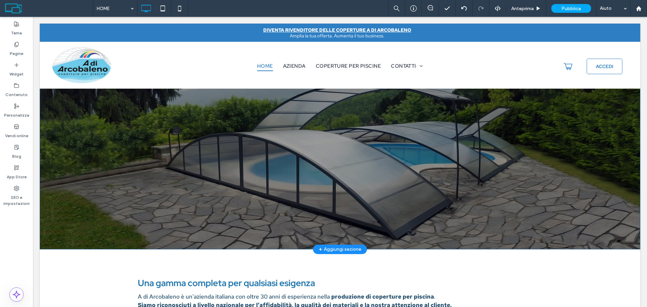
scroll to position [0, 0]
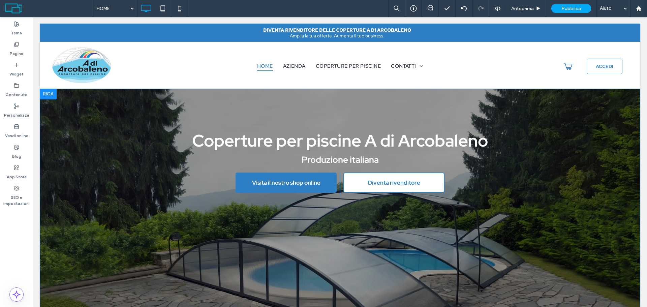
click at [598, 139] on div "Coperture per piscine A di Arcobaleno Produzione italiana Visita il nostro shop…" at bounding box center [340, 222] width 601 height 267
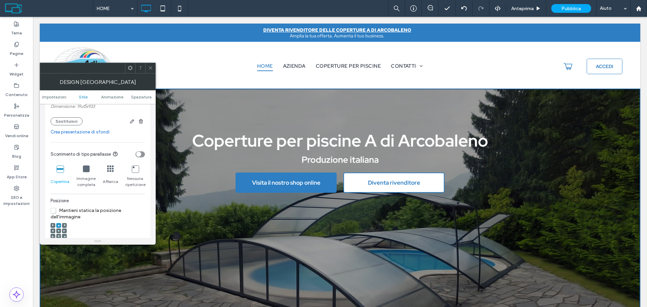
scroll to position [169, 0]
click at [101, 131] on link "Crea presentazione di sfondi" at bounding box center [98, 129] width 94 height 7
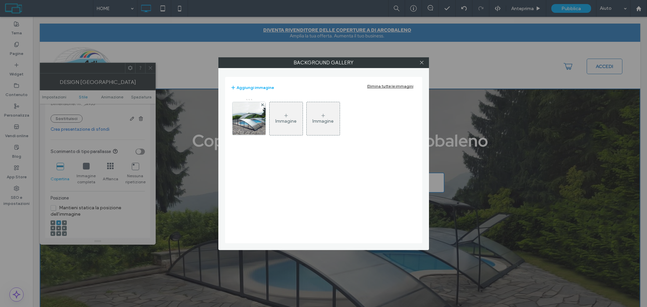
click at [281, 118] on div "Immagine" at bounding box center [286, 119] width 33 height 32
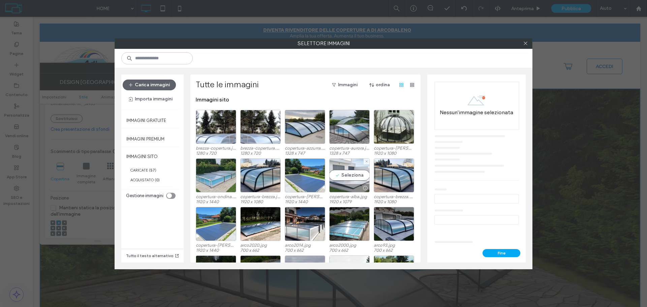
click at [343, 180] on div "Seleziona" at bounding box center [349, 175] width 40 height 34
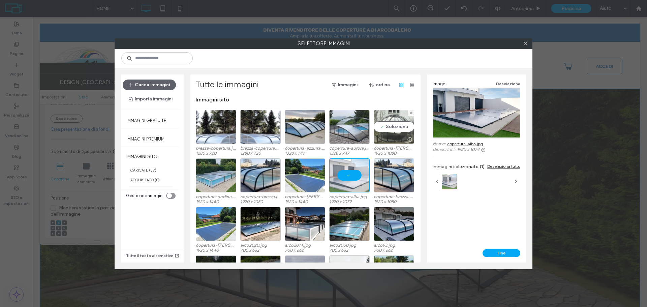
click at [395, 127] on div "Seleziona" at bounding box center [394, 127] width 40 height 34
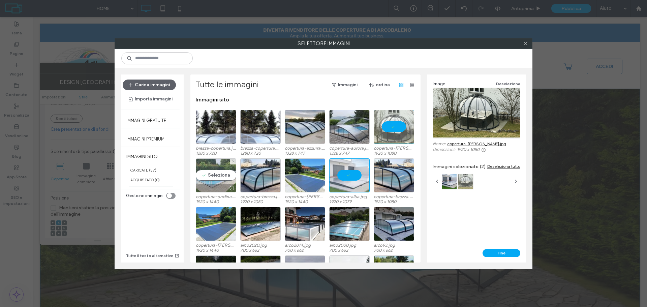
click at [212, 182] on div "Seleziona" at bounding box center [216, 175] width 40 height 34
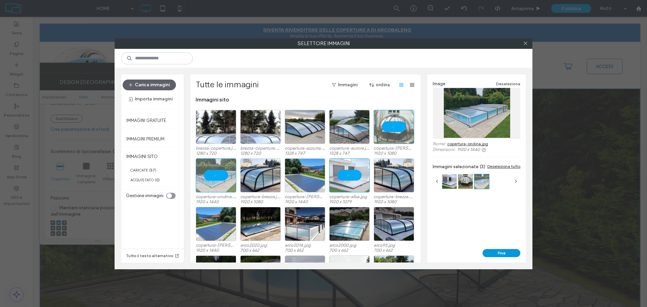
click at [501, 255] on button "Fine" at bounding box center [502, 253] width 38 height 8
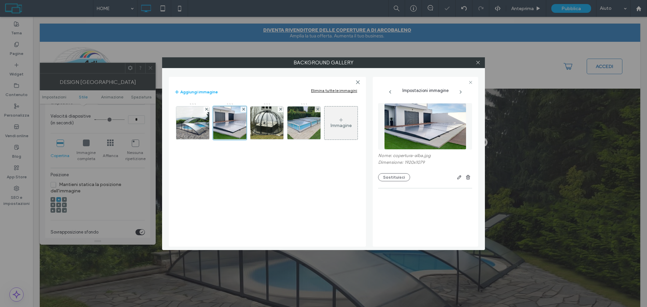
scroll to position [162, 0]
click at [480, 63] on icon at bounding box center [478, 62] width 5 height 5
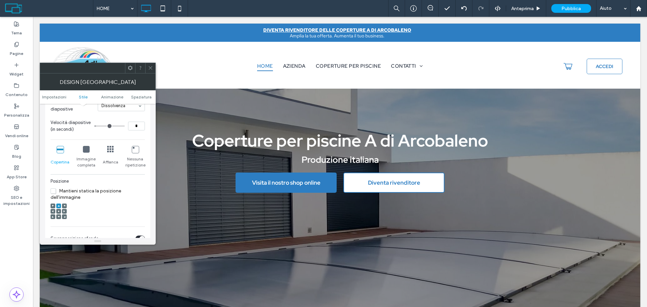
click at [149, 70] on span at bounding box center [150, 68] width 5 height 10
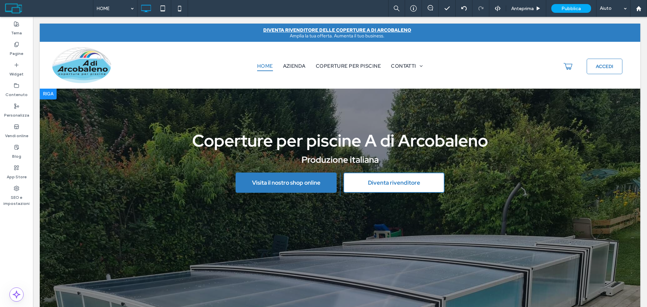
click at [560, 246] on div at bounding box center [340, 222] width 601 height 267
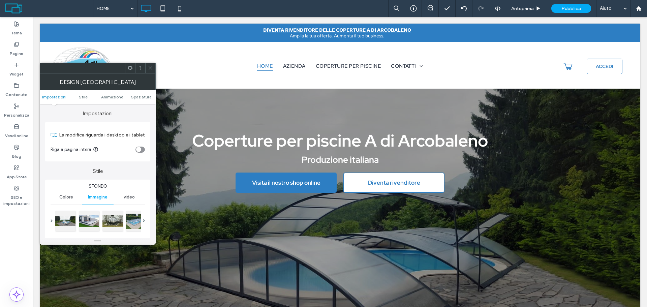
scroll to position [67, 0]
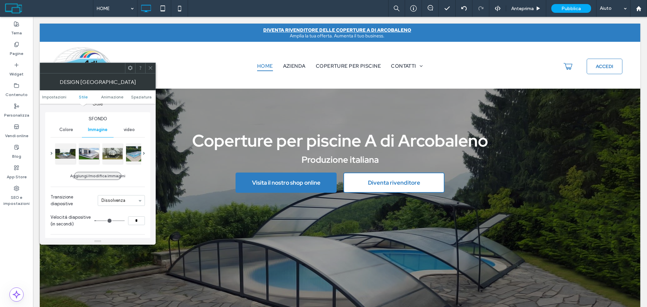
click at [88, 176] on button "Aggiungi/modifica immagini" at bounding box center [97, 176] width 47 height 8
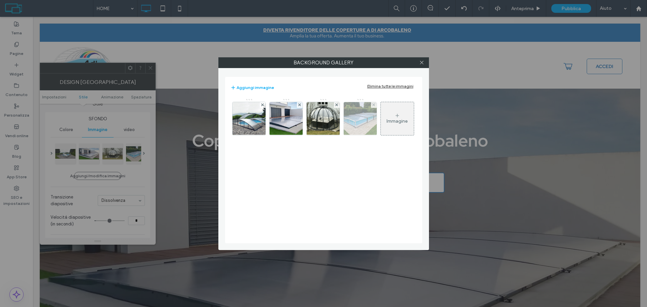
click at [375, 104] on div at bounding box center [374, 105] width 6 height 6
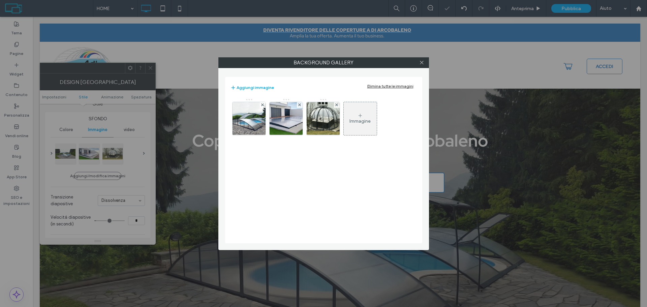
click at [373, 121] on div "Immagine" at bounding box center [360, 119] width 33 height 32
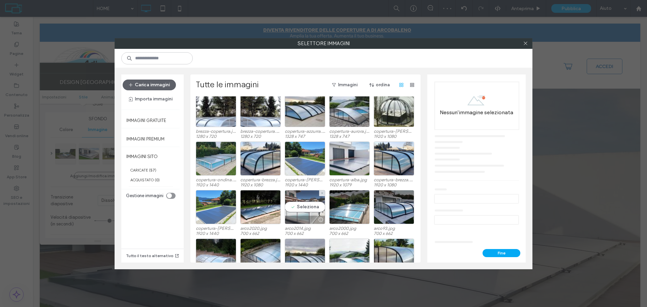
scroll to position [0, 0]
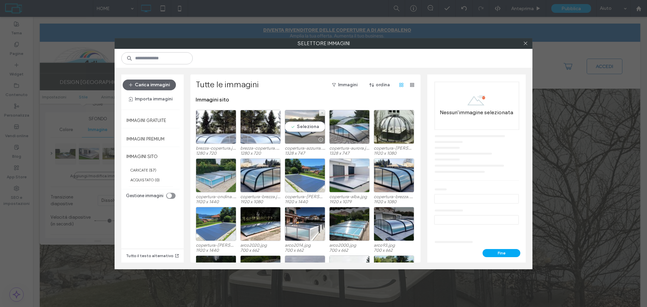
click at [309, 129] on div "Seleziona" at bounding box center [305, 127] width 40 height 34
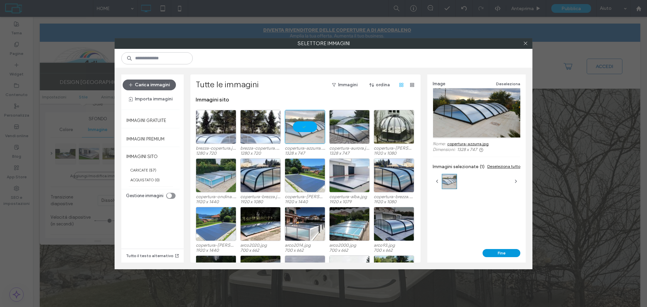
click at [508, 250] on button "Fine" at bounding box center [502, 253] width 38 height 8
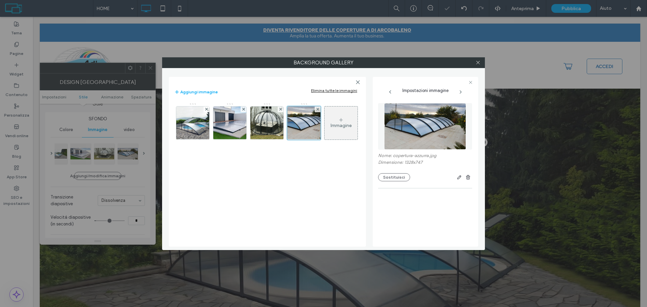
click at [482, 63] on div at bounding box center [478, 63] width 10 height 10
click at [477, 63] on icon at bounding box center [478, 62] width 5 height 5
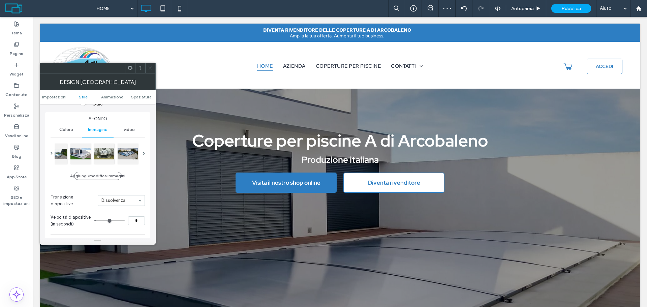
drag, startPoint x: 136, startPoint y: 224, endPoint x: 130, endPoint y: 224, distance: 6.4
click at [130, 224] on input "*" at bounding box center [136, 220] width 17 height 9
type input "*"
click at [150, 64] on span at bounding box center [150, 68] width 5 height 10
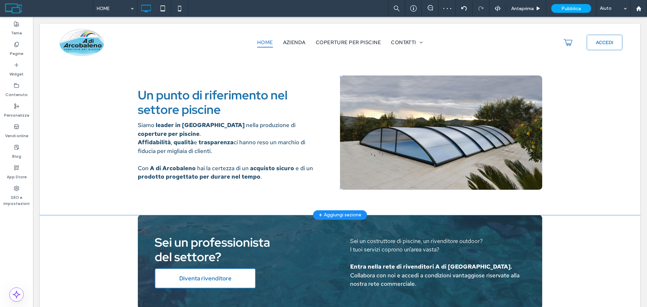
scroll to position [708, 0]
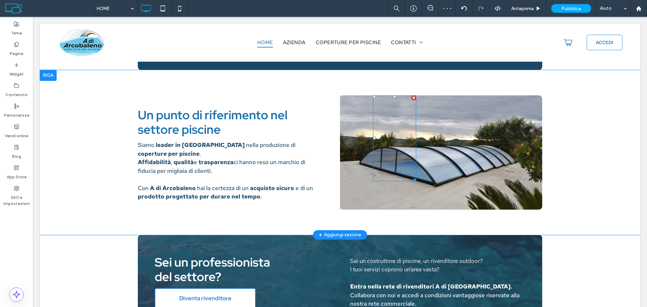
click at [409, 160] on div at bounding box center [394, 138] width 43 height 86
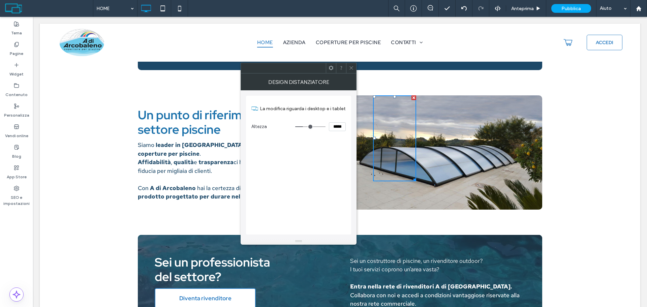
click at [348, 68] on div at bounding box center [351, 68] width 10 height 10
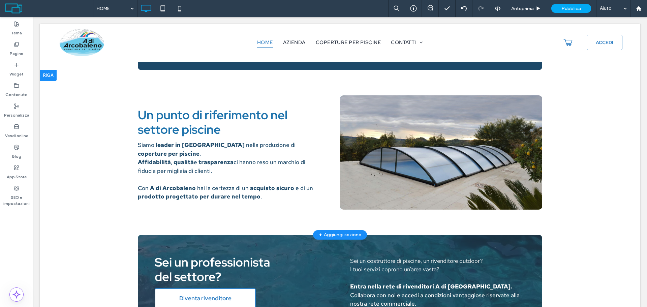
click at [508, 172] on div "Click To Paste" at bounding box center [441, 152] width 202 height 114
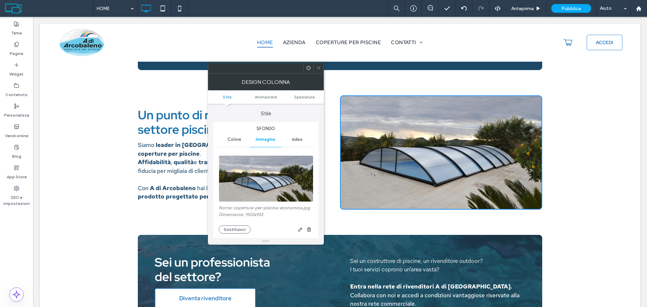
type input "**"
click at [230, 229] on button "Sostituisci" at bounding box center [235, 229] width 32 height 8
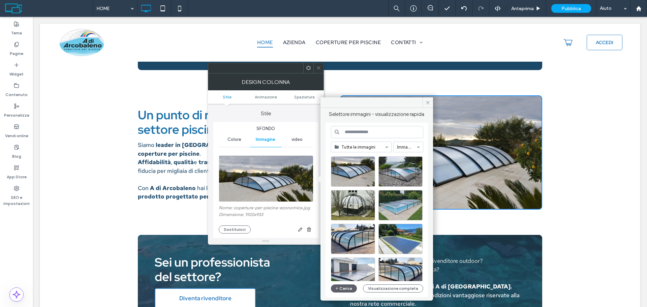
scroll to position [0, 0]
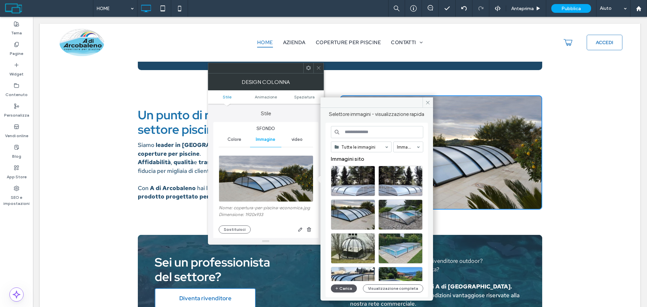
click at [340, 287] on button "Carica" at bounding box center [344, 288] width 26 height 8
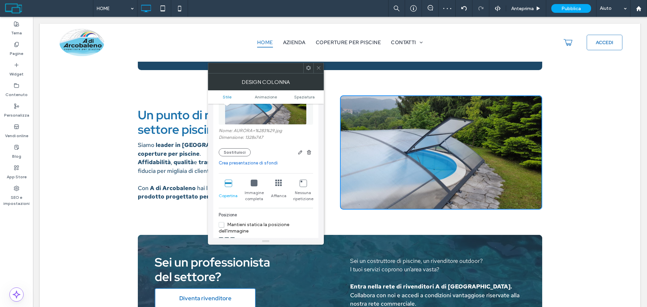
scroll to position [169, 0]
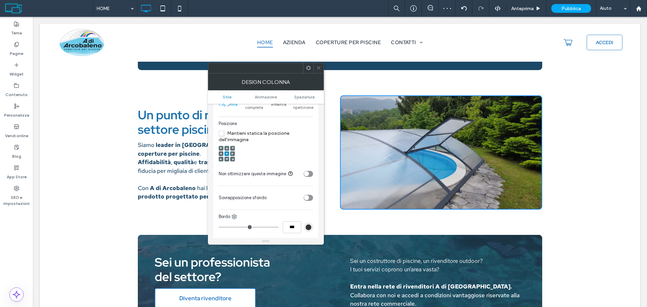
click at [322, 68] on div at bounding box center [318, 68] width 10 height 10
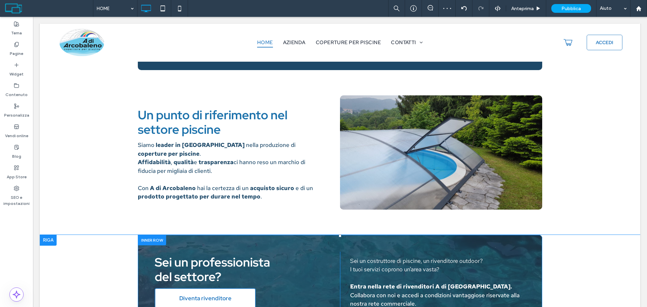
scroll to position [910, 0]
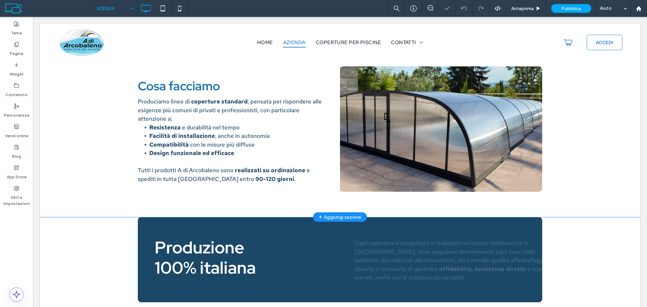
scroll to position [236, 0]
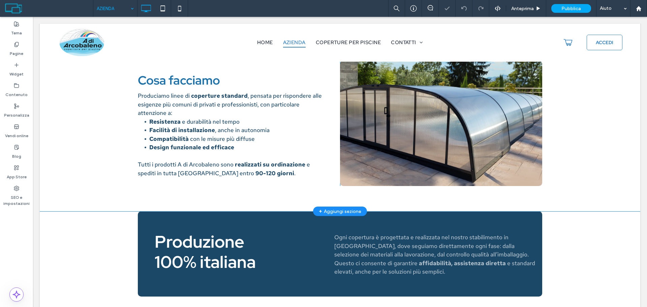
click at [423, 169] on div "Click To Paste" at bounding box center [441, 123] width 202 height 125
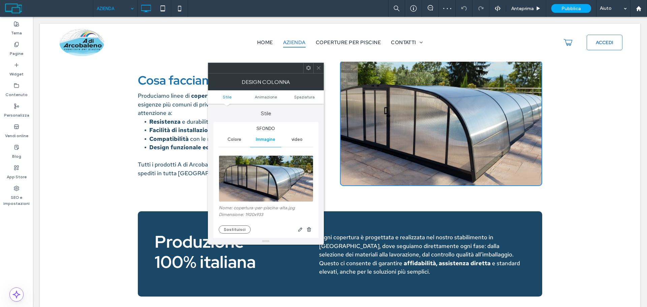
type input "**"
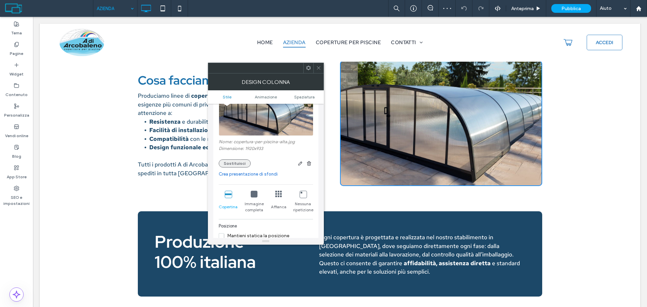
scroll to position [67, 0]
click at [241, 164] on button "Sostituisci" at bounding box center [235, 162] width 32 height 8
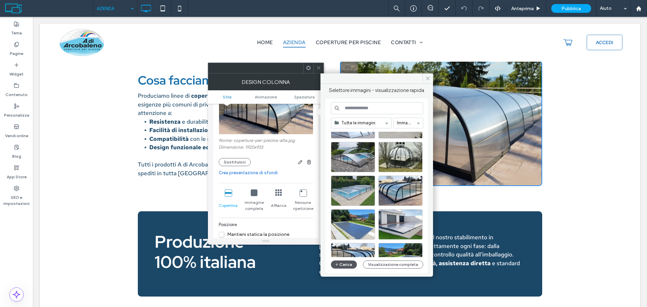
click at [343, 263] on button "Carica" at bounding box center [344, 265] width 26 height 8
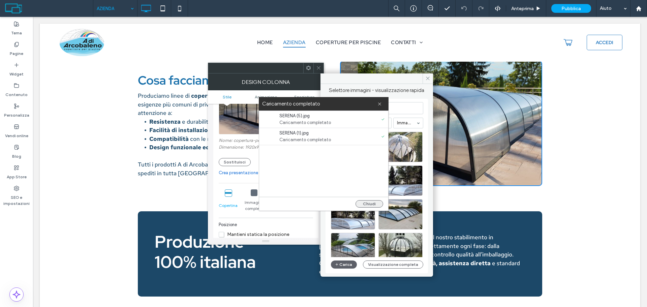
click at [374, 202] on button "Chiudi" at bounding box center [370, 203] width 28 height 7
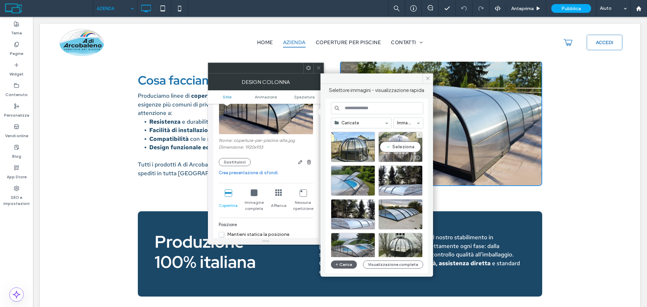
click at [400, 145] on div "Seleziona" at bounding box center [400, 147] width 44 height 30
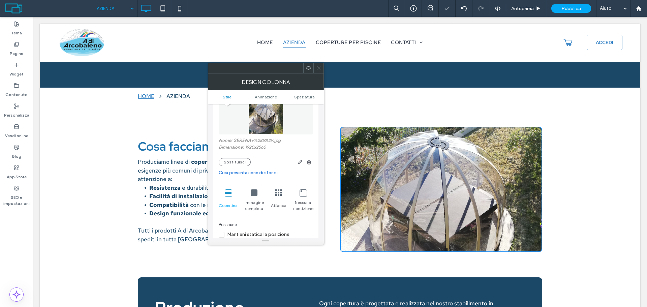
scroll to position [169, 0]
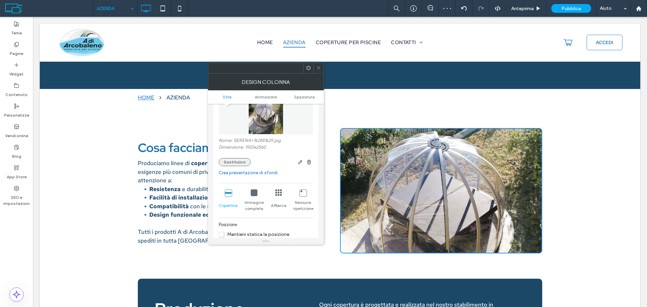
click at [238, 161] on button "Sostituisci" at bounding box center [235, 162] width 32 height 8
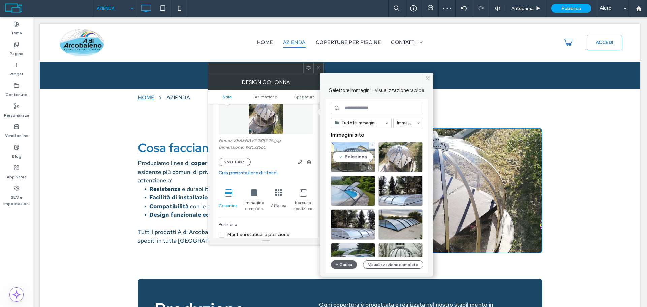
click at [356, 162] on div "Seleziona" at bounding box center [353, 157] width 44 height 30
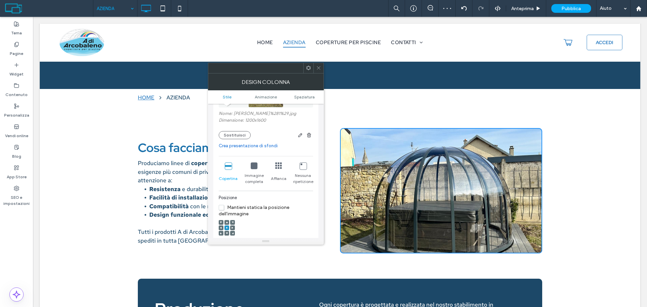
scroll to position [135, 0]
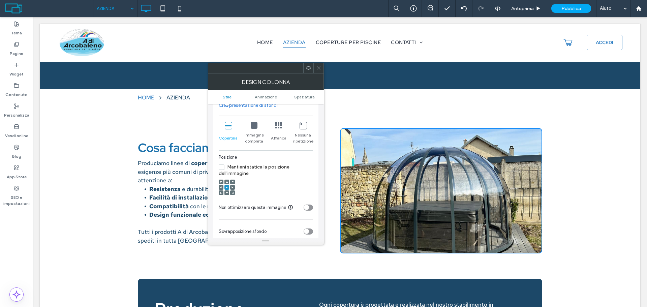
drag, startPoint x: 317, startPoint y: 69, endPoint x: 400, endPoint y: 114, distance: 94.4
click at [317, 69] on icon at bounding box center [318, 67] width 5 height 5
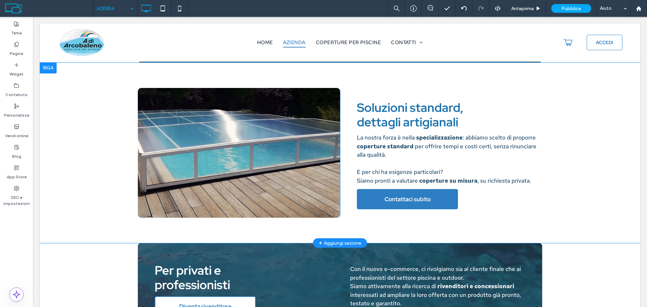
scroll to position [506, 0]
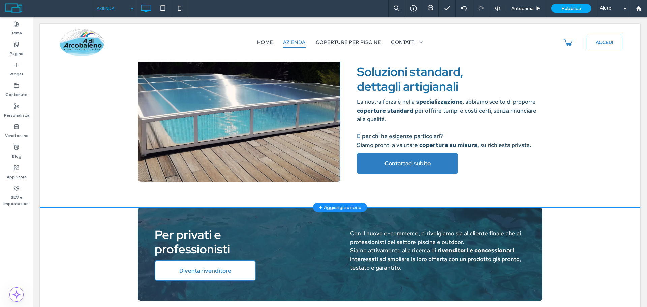
click at [287, 161] on div "Click To Paste" at bounding box center [239, 117] width 202 height 130
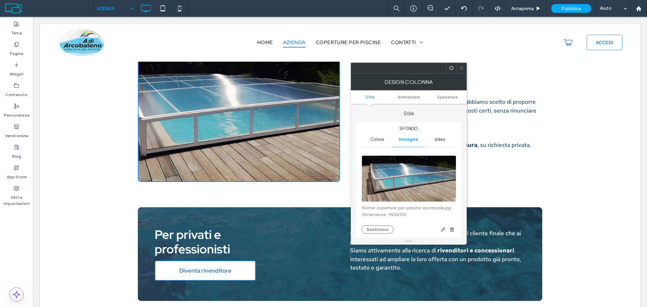
type input "**"
click at [383, 227] on button "Sostituisci" at bounding box center [378, 229] width 32 height 8
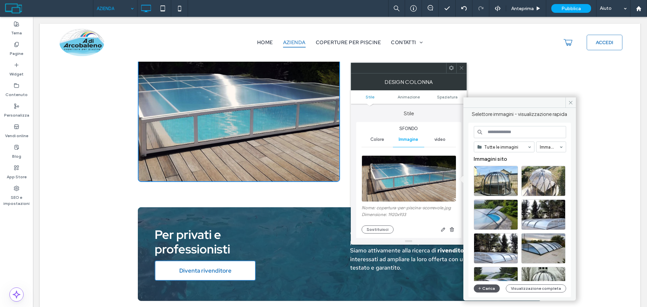
click at [492, 290] on button "Carica" at bounding box center [487, 288] width 26 height 8
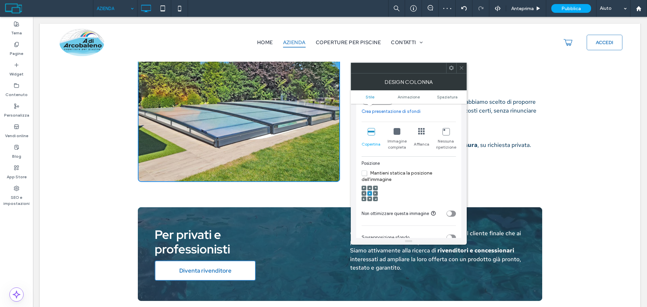
scroll to position [135, 0]
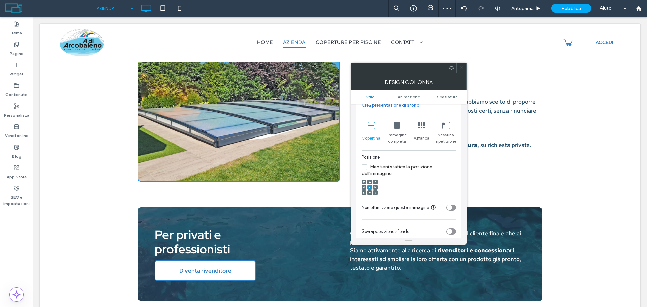
click at [464, 65] on div at bounding box center [461, 68] width 10 height 10
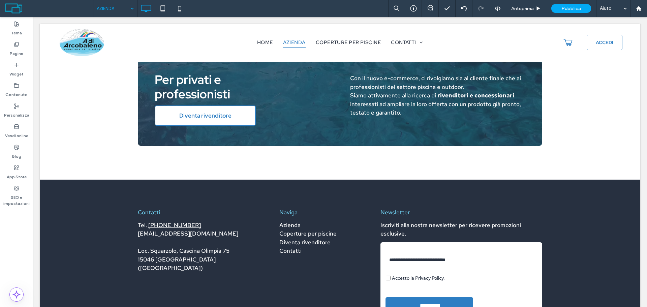
scroll to position [772, 0]
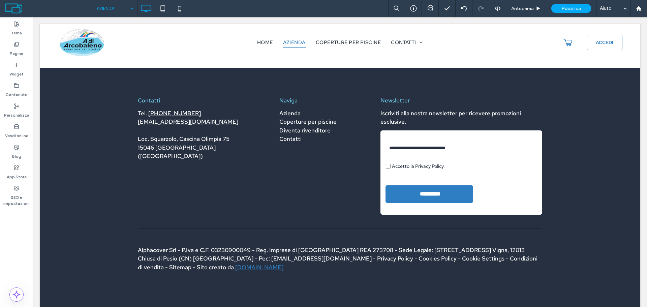
drag, startPoint x: 117, startPoint y: 9, endPoint x: 118, endPoint y: 16, distance: 6.9
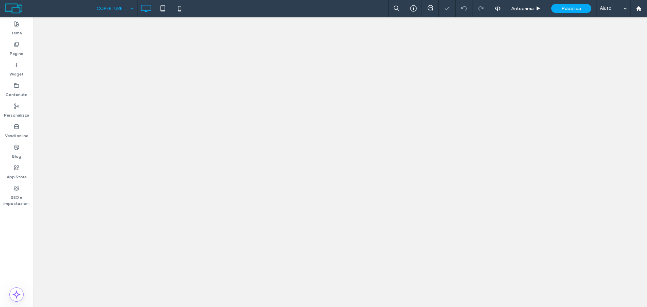
click at [126, 13] on input at bounding box center [114, 8] width 34 height 17
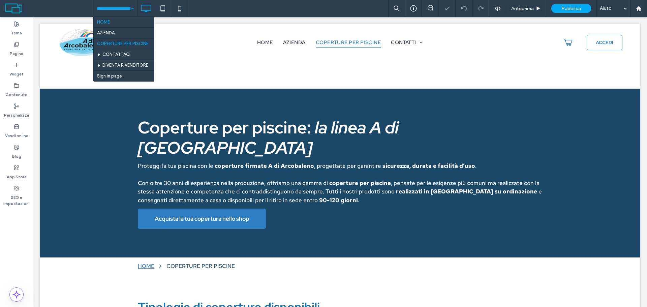
scroll to position [236, 0]
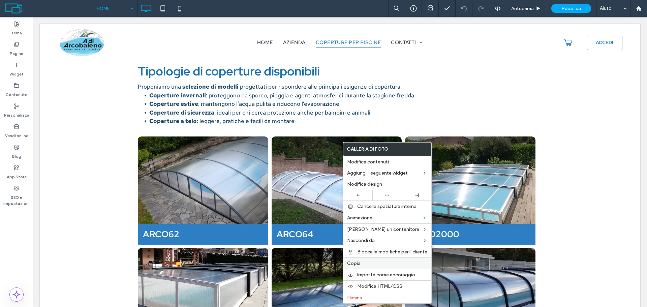
click at [369, 262] on label "Copia" at bounding box center [387, 264] width 80 height 6
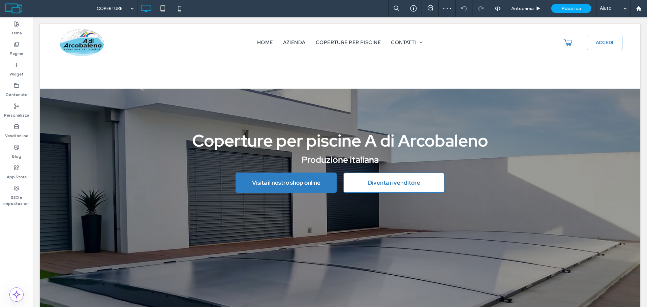
scroll to position [438, 0]
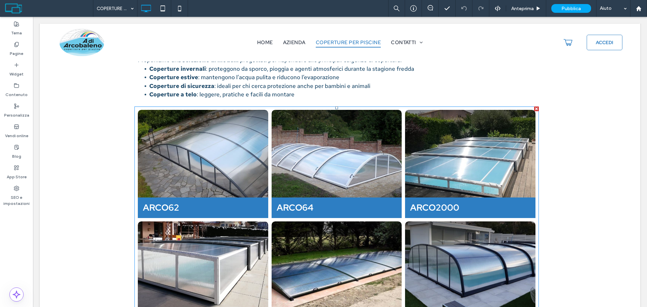
scroll to position [270, 0]
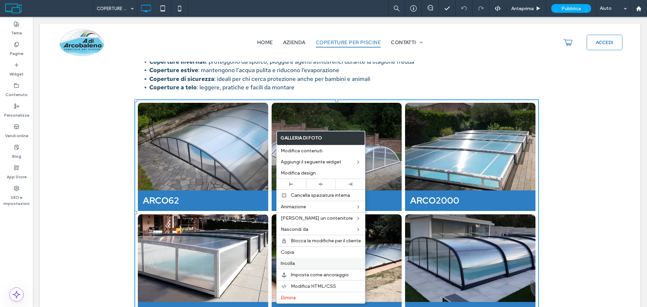
click at [304, 265] on label "Incolla" at bounding box center [321, 264] width 80 height 6
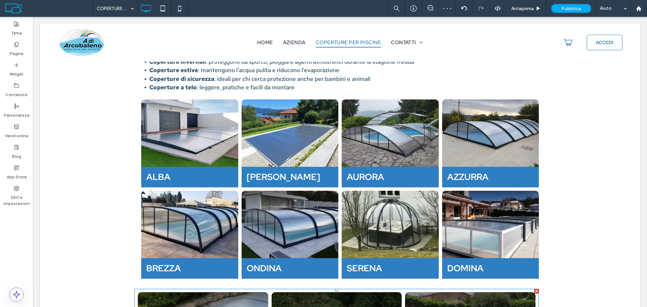
drag, startPoint x: 536, startPoint y: 271, endPoint x: 440, endPoint y: 247, distance: 98.3
click at [536, 289] on div at bounding box center [536, 291] width 5 height 5
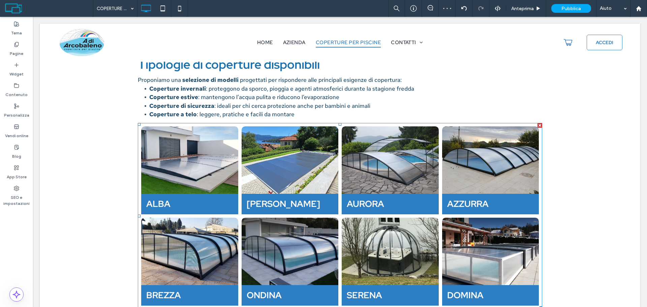
scroll to position [202, 0]
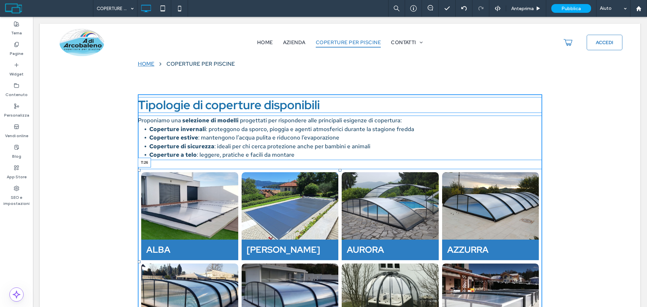
drag, startPoint x: 338, startPoint y: 145, endPoint x: 387, endPoint y: 170, distance: 54.7
click at [341, 169] on div "ALBA Button ALISIO Button AURORA Button AZZURRA Button BREZZA Button ONDINA But…" at bounding box center [340, 262] width 404 height 186
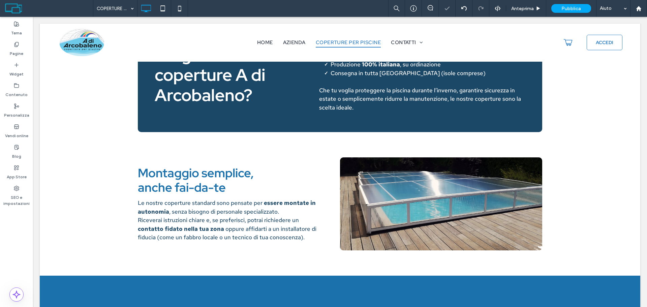
scroll to position [607, 0]
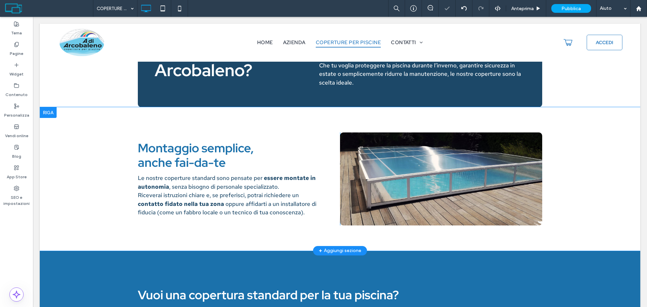
click at [427, 176] on div "Click To Paste" at bounding box center [441, 178] width 202 height 93
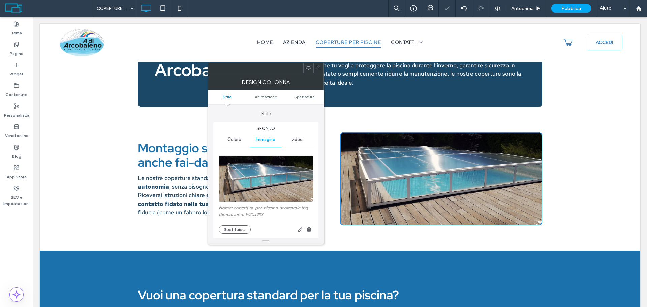
type input "**"
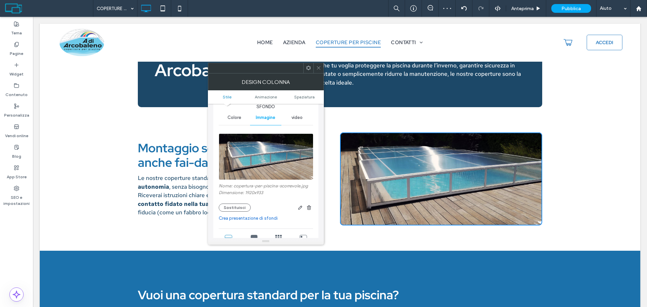
scroll to position [34, 0]
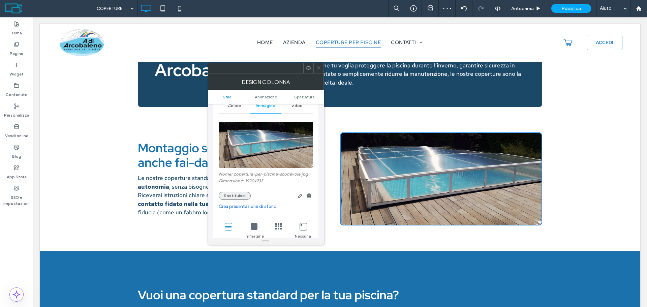
click at [238, 197] on button "Sostituisci" at bounding box center [235, 196] width 32 height 8
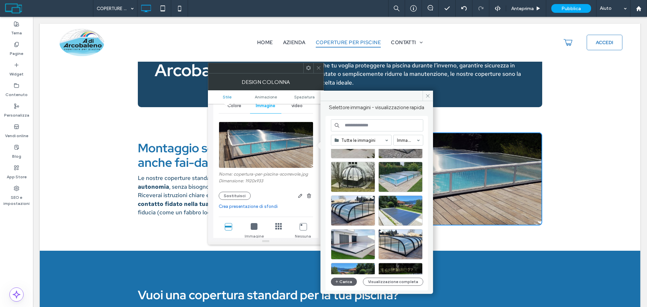
scroll to position [135, 0]
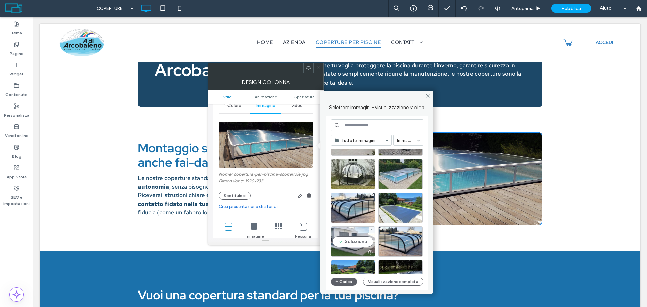
drag, startPoint x: 359, startPoint y: 244, endPoint x: 326, endPoint y: 227, distance: 37.8
click at [359, 244] on div "Seleziona" at bounding box center [353, 241] width 44 height 30
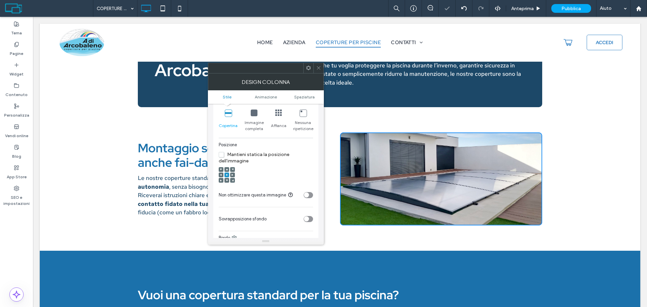
scroll to position [169, 0]
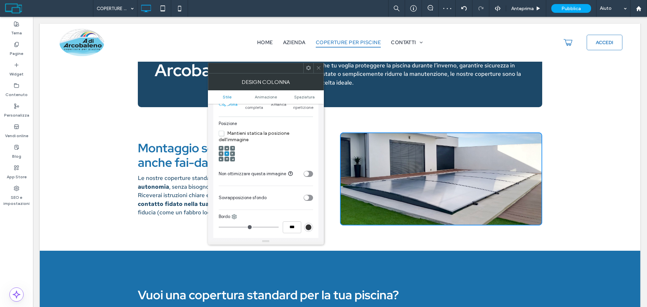
click at [318, 66] on icon at bounding box center [318, 67] width 5 height 5
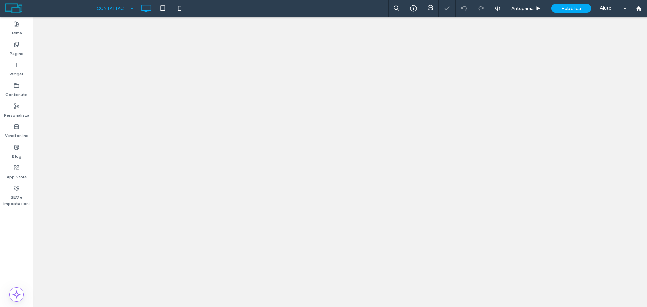
click at [124, 9] on input at bounding box center [114, 8] width 34 height 17
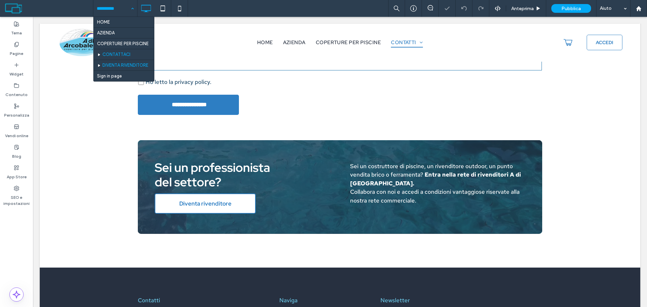
scroll to position [371, 0]
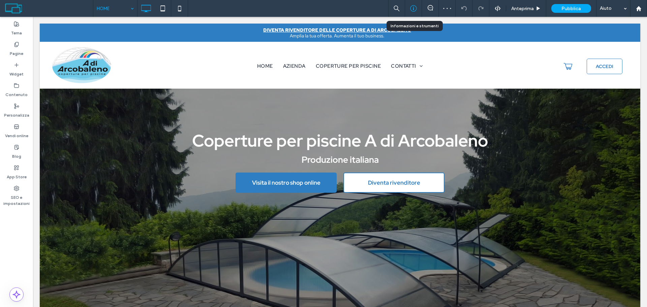
click at [417, 7] on div at bounding box center [413, 8] width 17 height 7
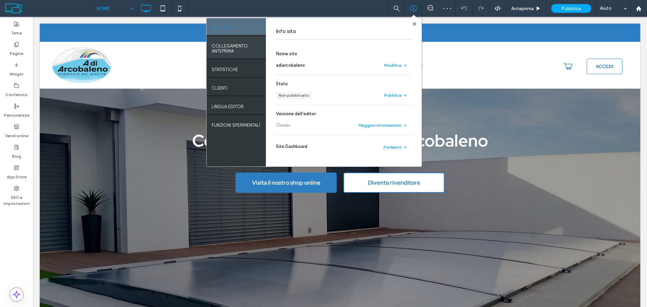
click at [226, 58] on div "COLLEGAMENTO ANTEPRIMA" at bounding box center [236, 48] width 59 height 22
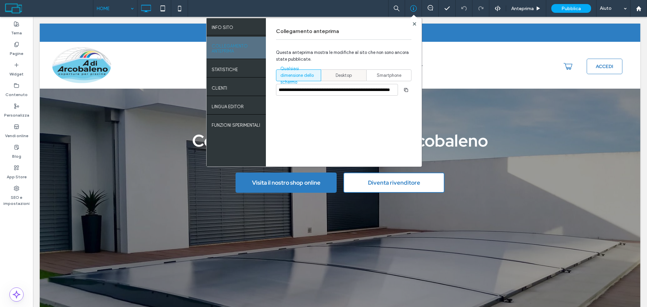
click at [351, 74] on span "Desktop" at bounding box center [344, 75] width 16 height 7
type input "**********"
click at [405, 92] on span "button" at bounding box center [406, 90] width 11 height 11
click at [18, 200] on label "SEO e impostazioni" at bounding box center [16, 199] width 33 height 16
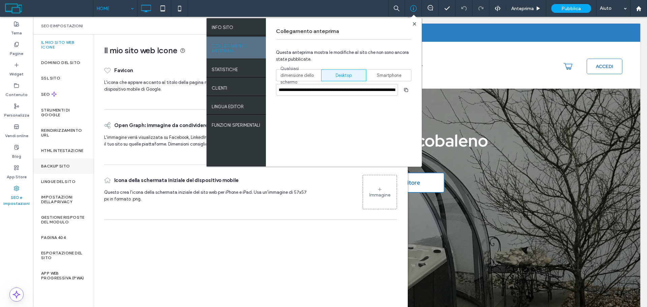
click at [61, 168] on label "Backup sito" at bounding box center [55, 166] width 29 height 5
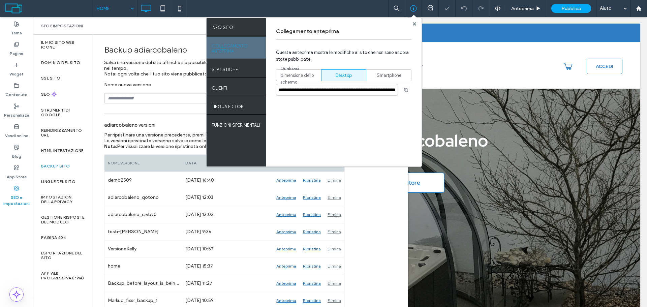
click at [127, 101] on input "text" at bounding box center [205, 98] width 203 height 10
type input "****"
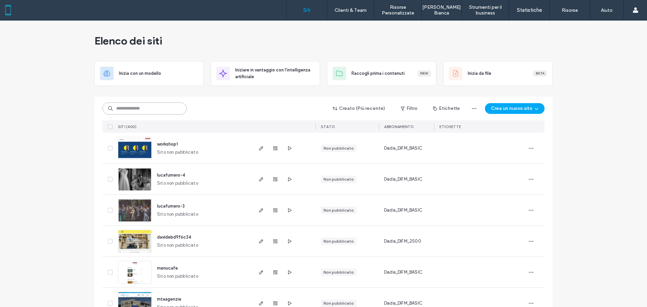
click at [160, 109] on input at bounding box center [144, 108] width 84 height 12
click at [139, 106] on input at bounding box center [144, 108] width 84 height 12
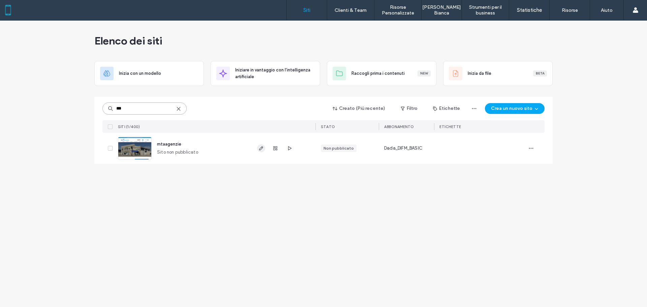
type input "***"
click at [261, 145] on span "button" at bounding box center [261, 148] width 8 height 8
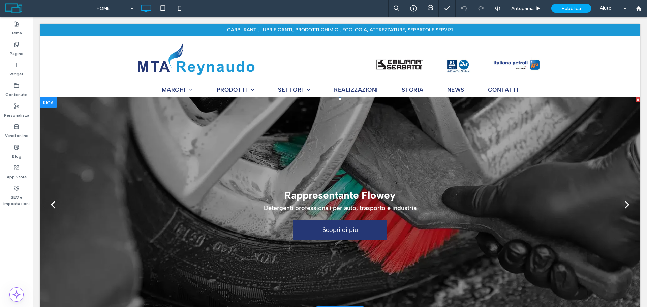
drag, startPoint x: 484, startPoint y: 171, endPoint x: 454, endPoint y: 158, distance: 32.5
click at [484, 171] on div "Rappresentante Flowey Detergenti professionali per auto, trasporto e industria …" at bounding box center [340, 209] width 601 height 182
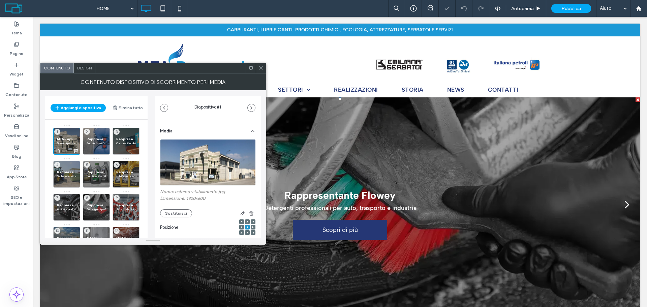
click at [69, 138] on span "MTA Reynaudo" at bounding box center [67, 139] width 20 height 4
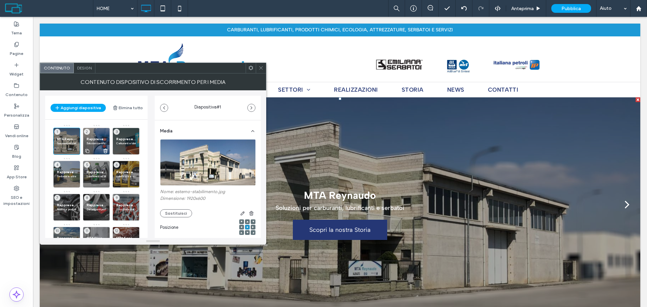
click at [102, 137] on span "Rappresentante AdBlue Blue Synt" at bounding box center [97, 139] width 20 height 4
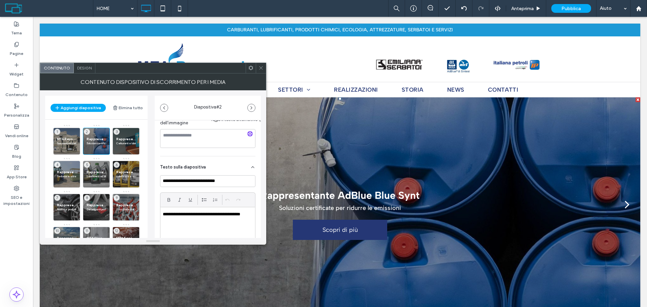
scroll to position [135, 0]
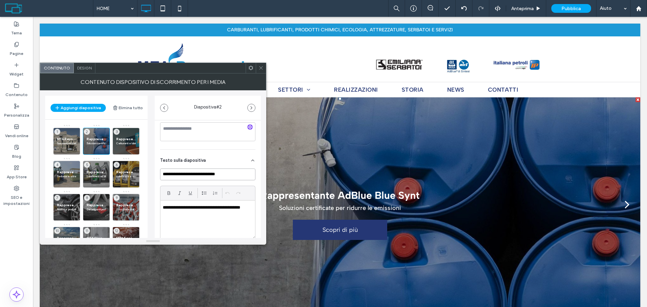
click at [239, 173] on input "**********" at bounding box center [207, 175] width 95 height 12
click at [241, 172] on input "**********" at bounding box center [207, 175] width 95 height 12
paste input "****"
click at [210, 173] on input "**********" at bounding box center [207, 175] width 95 height 12
click at [211, 174] on input "**********" at bounding box center [207, 175] width 95 height 12
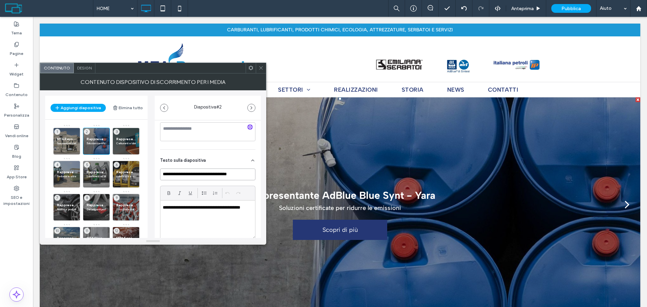
paste input "**"
click at [237, 170] on input "**********" at bounding box center [207, 175] width 95 height 12
type input "**********"
click at [121, 140] on span "Rappresentante IP – Italiana Petroli" at bounding box center [126, 139] width 20 height 4
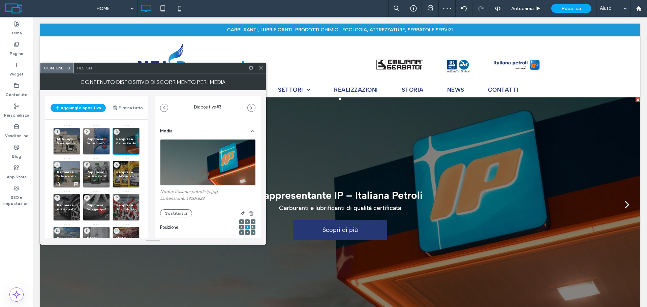
click at [69, 174] on p "Serbatoi e attrezzature per carburanti" at bounding box center [67, 176] width 20 height 4
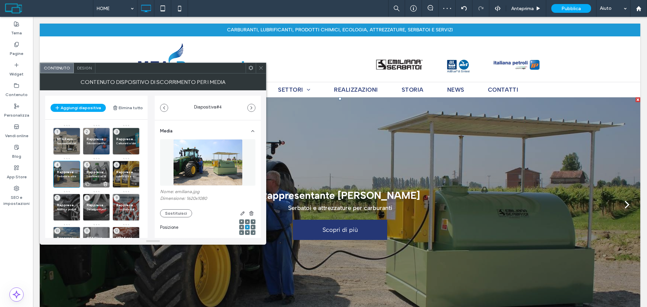
click at [100, 175] on p "Lubrificanti ad alte prestazioni per automotive e industria" at bounding box center [97, 176] width 20 height 4
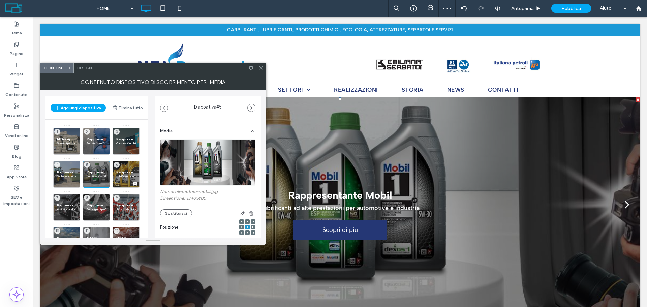
click at [127, 169] on div "Rappresentante Orlen Oil Lubrificanti e oli motore per automotive e industria 6" at bounding box center [126, 174] width 27 height 27
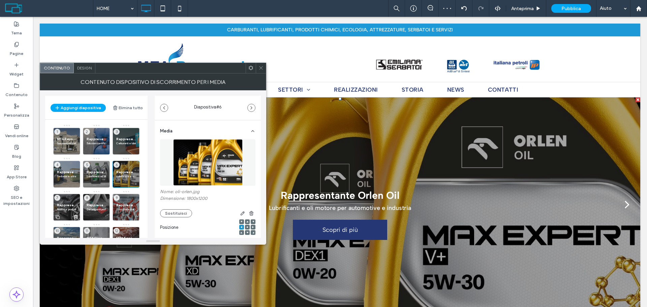
click at [63, 197] on div "Rappresentante Rothen Additivi e prodotti tecnici per carburanti e lubrificanti…" at bounding box center [66, 207] width 27 height 27
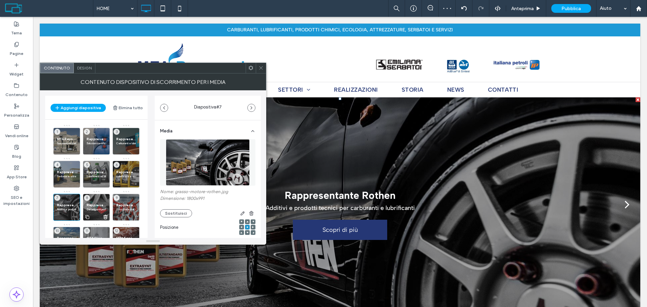
click at [94, 200] on div "Rappresentante Flowey Detergenti professionali per auto, trasporto e industria 8" at bounding box center [96, 207] width 27 height 27
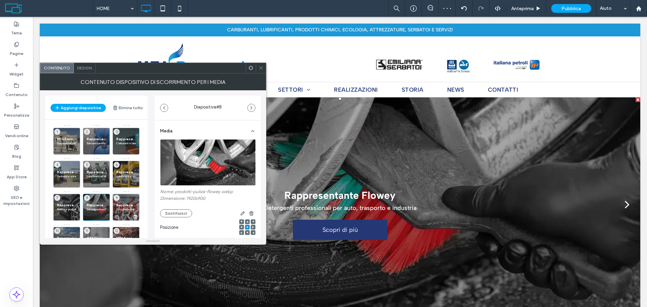
click at [130, 205] on span "Rappresentante Comau" at bounding box center [126, 205] width 20 height 4
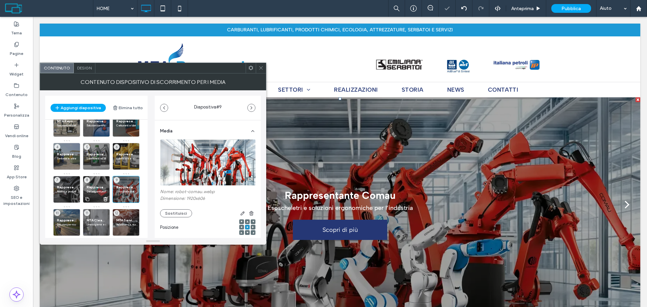
scroll to position [28, 0]
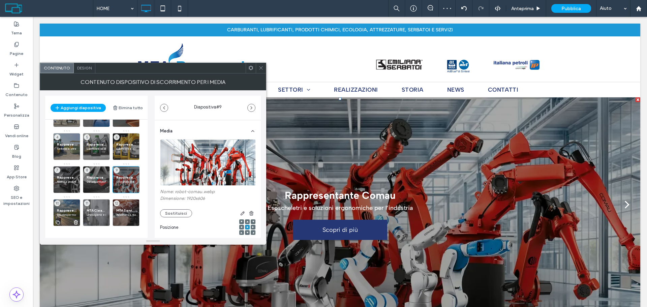
click at [67, 211] on span "Rappresentante Engycalor" at bounding box center [67, 210] width 20 height 4
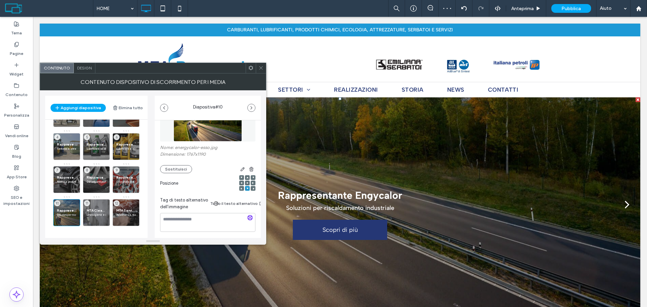
scroll to position [101, 0]
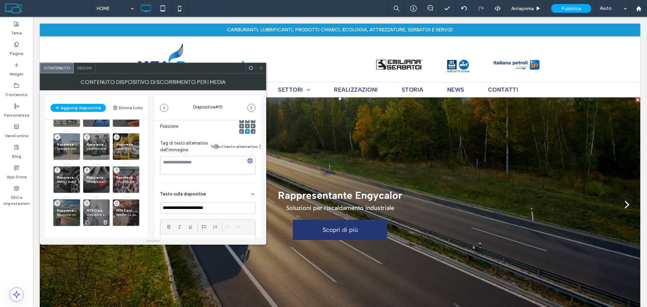
drag, startPoint x: 96, startPoint y: 216, endPoint x: 102, endPoint y: 273, distance: 57.7
click at [96, 216] on p "Linea igiene e detergenza per lavoro e industria" at bounding box center [97, 215] width 20 height 4
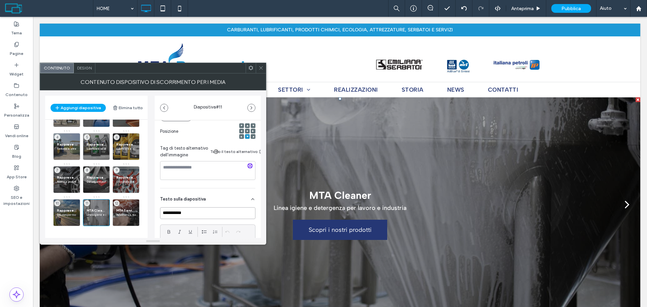
drag, startPoint x: 175, startPoint y: 212, endPoint x: 200, endPoint y: 216, distance: 25.3
click at [200, 216] on input "**********" at bounding box center [207, 213] width 95 height 12
paste input
type input "**********"
click at [132, 213] on p "Assistenza, ricambi e realizzazione impianti carburanti" at bounding box center [126, 215] width 20 height 4
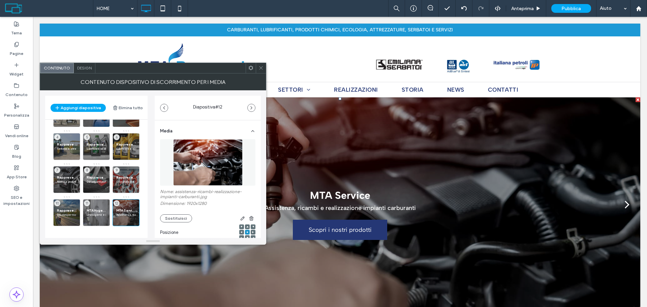
click at [263, 66] on icon at bounding box center [260, 67] width 5 height 5
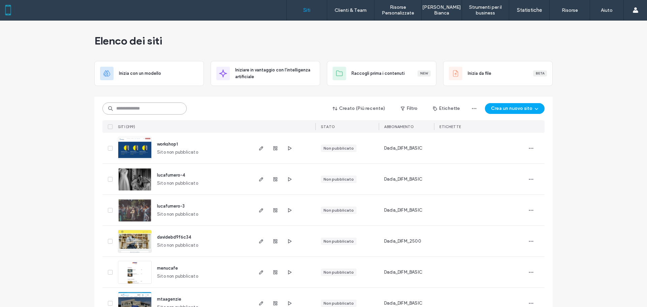
click at [160, 113] on input at bounding box center [144, 108] width 84 height 12
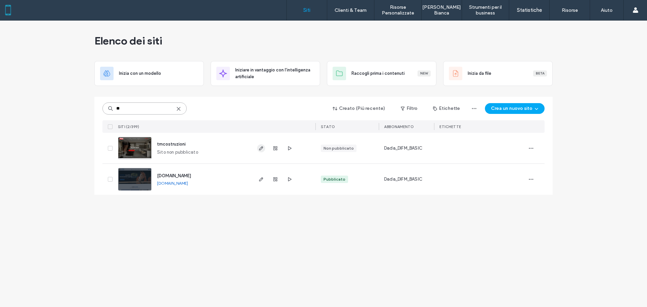
type input "**"
click at [261, 151] on span "button" at bounding box center [261, 148] width 8 height 8
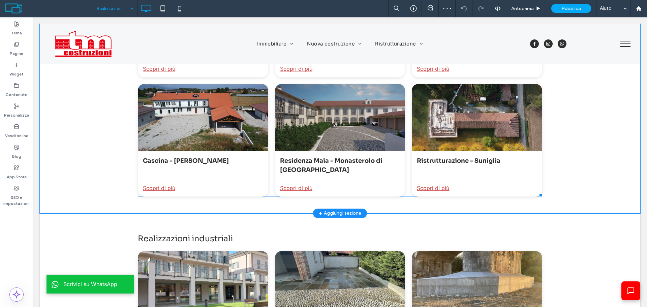
scroll to position [438, 0]
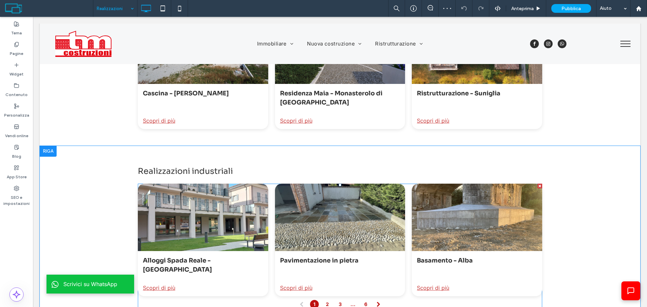
click at [385, 187] on div at bounding box center [340, 217] width 138 height 71
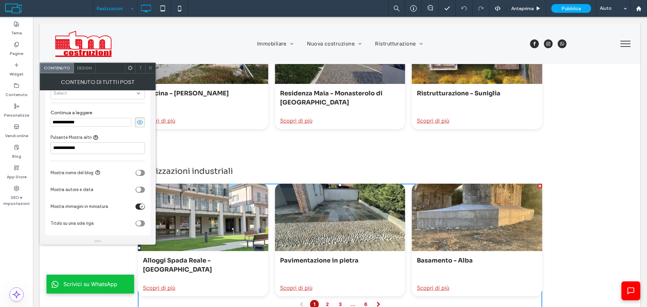
scroll to position [42, 0]
click at [81, 67] on span "Design" at bounding box center [84, 67] width 14 height 5
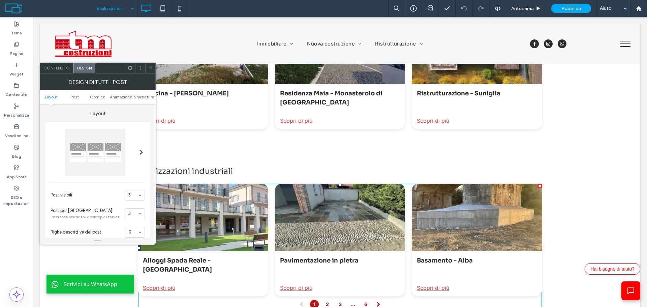
type input "**"
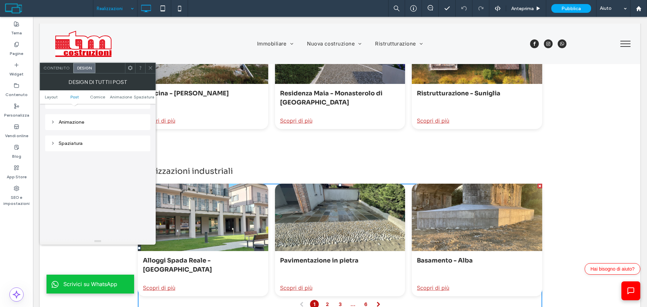
scroll to position [333, 0]
click at [153, 68] on div at bounding box center [150, 68] width 10 height 10
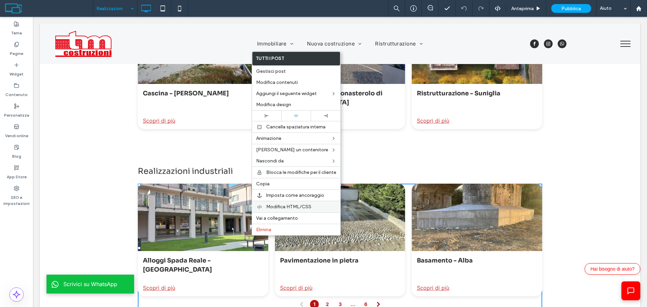
click at [278, 202] on div "Modifica HTML/CSS" at bounding box center [296, 206] width 88 height 11
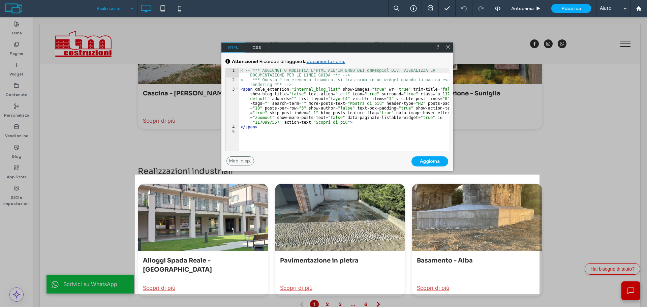
click at [448, 45] on icon at bounding box center [448, 46] width 5 height 5
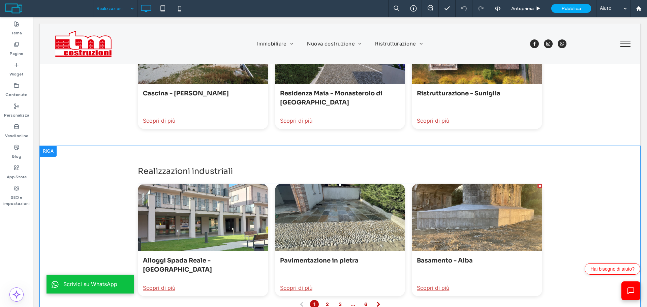
click at [313, 199] on div at bounding box center [340, 217] width 138 height 71
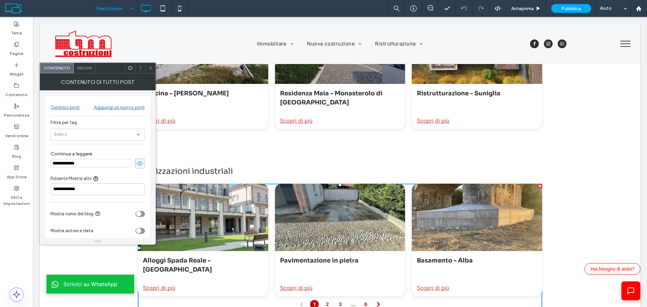
click at [148, 67] on div at bounding box center [150, 68] width 10 height 10
